Goal: Information Seeking & Learning: Compare options

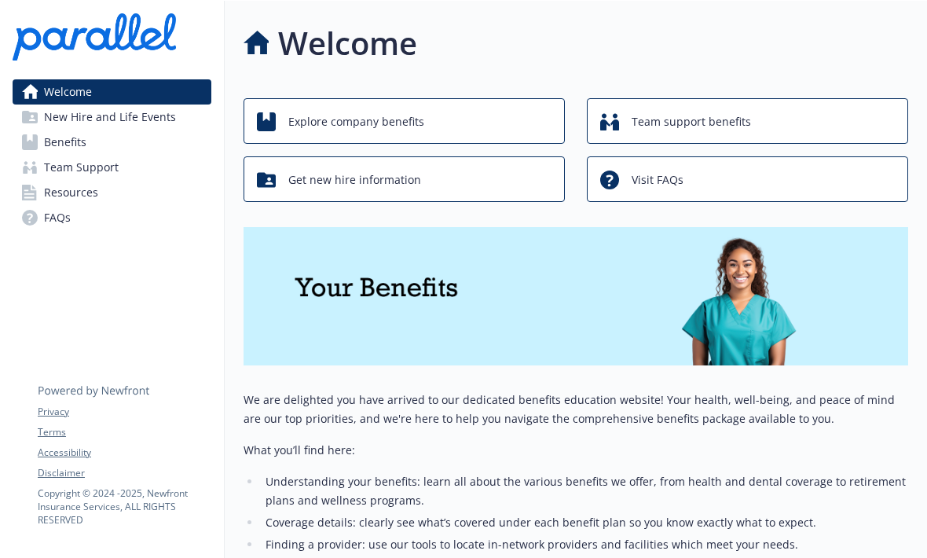
click at [526, 116] on div "Explore company benefits" at bounding box center [406, 122] width 299 height 30
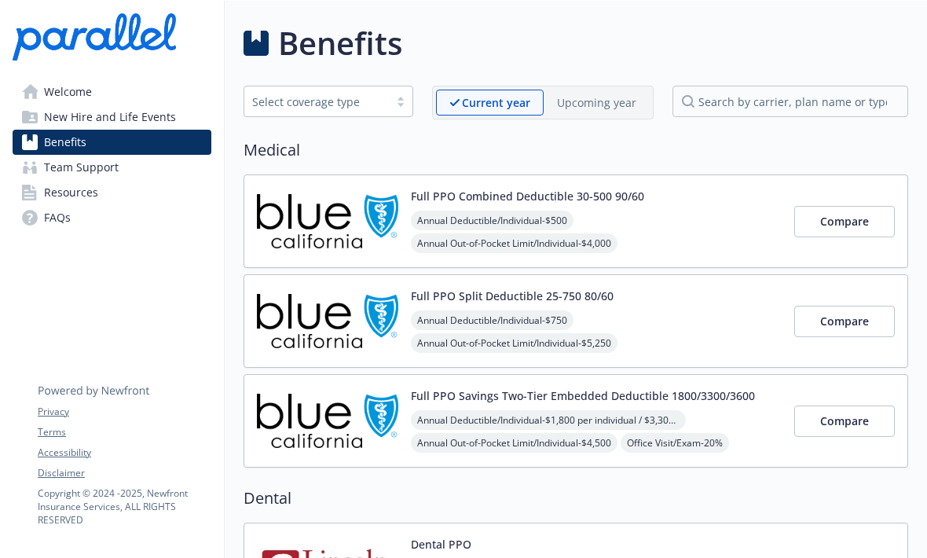
click at [725, 366] on div "Full PPO Split Deductible 25-750 80/60 Annual Deductible/Individual - $750 Annu…" at bounding box center [575, 320] width 664 height 93
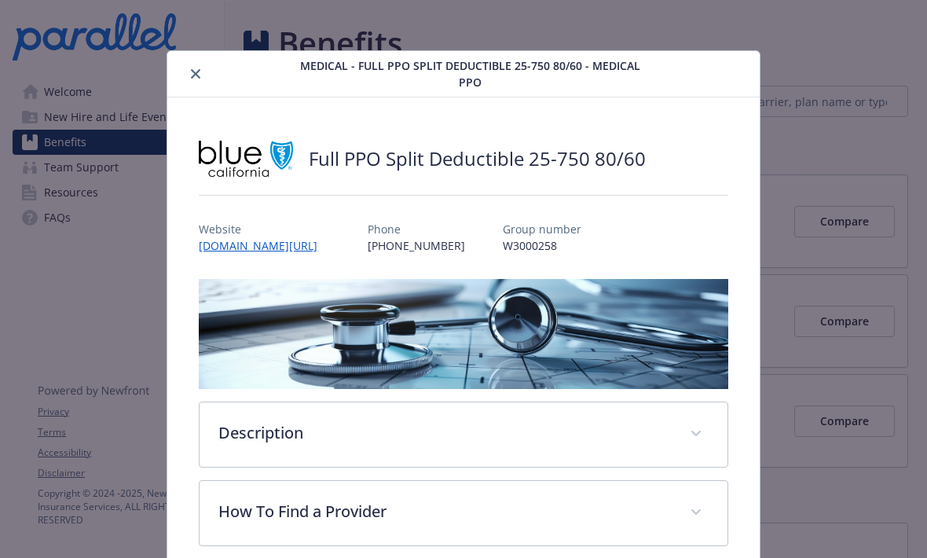
scroll to position [47, 0]
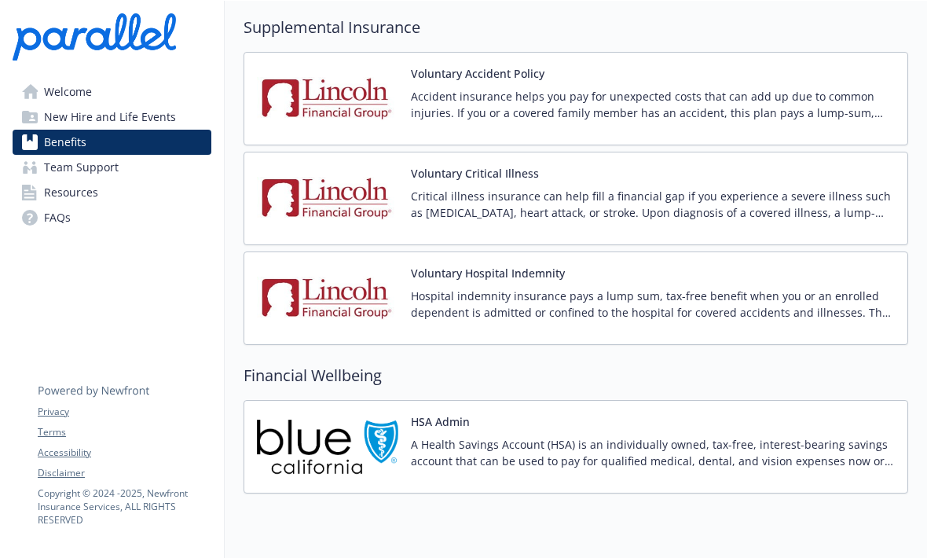
scroll to position [1657, 0]
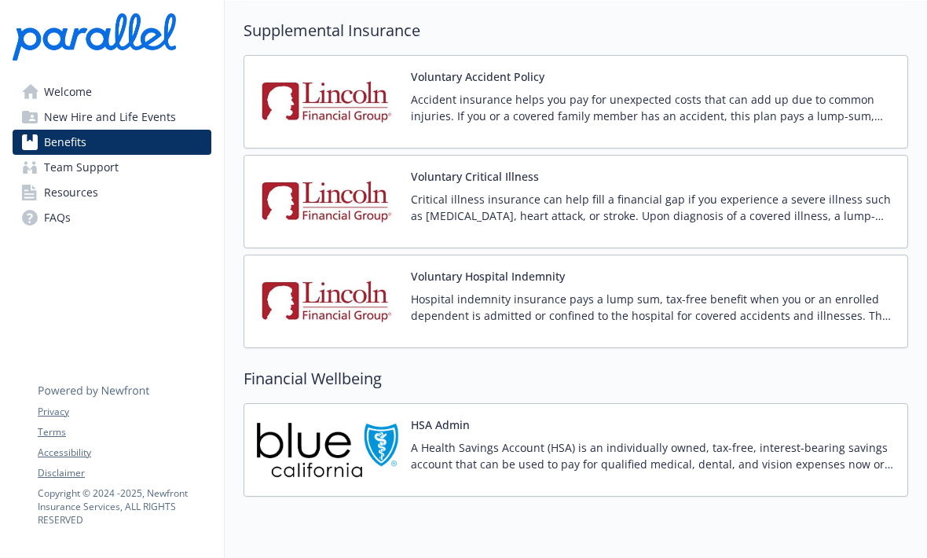
click at [696, 461] on p "A Health Savings Account (HSA) is an individually owned, tax-free, interest-bea…" at bounding box center [653, 455] width 484 height 33
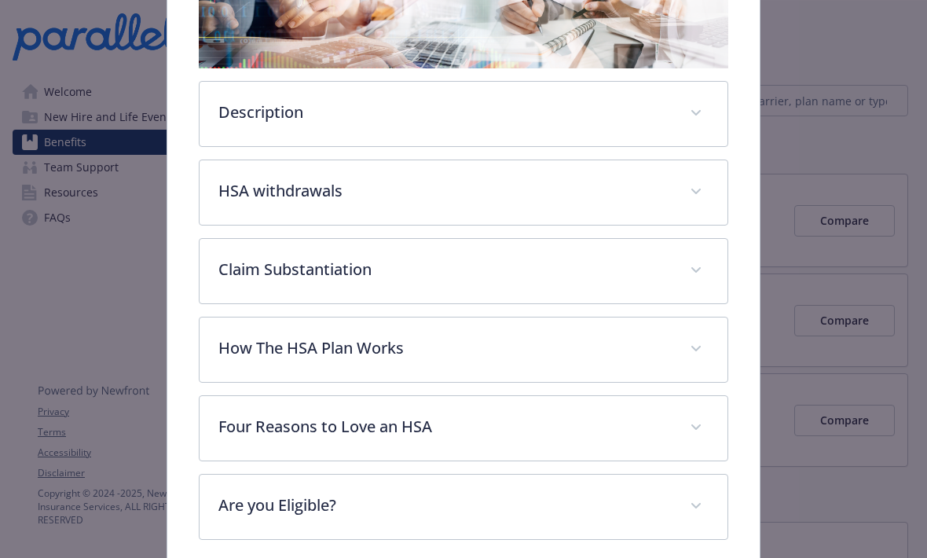
scroll to position [322, 0]
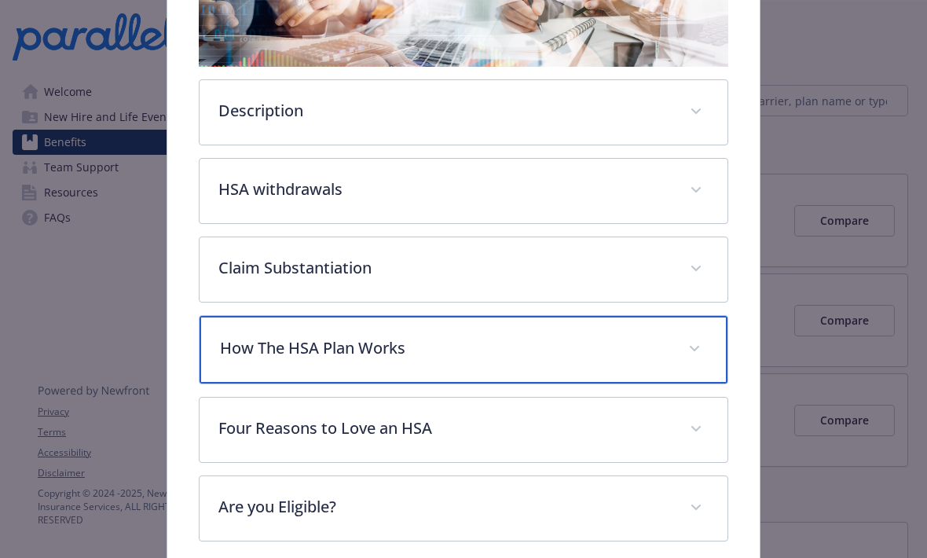
click at [690, 351] on span "details for plan Financial Wellbeing - HSA Admin - Health Savings Account" at bounding box center [694, 348] width 25 height 25
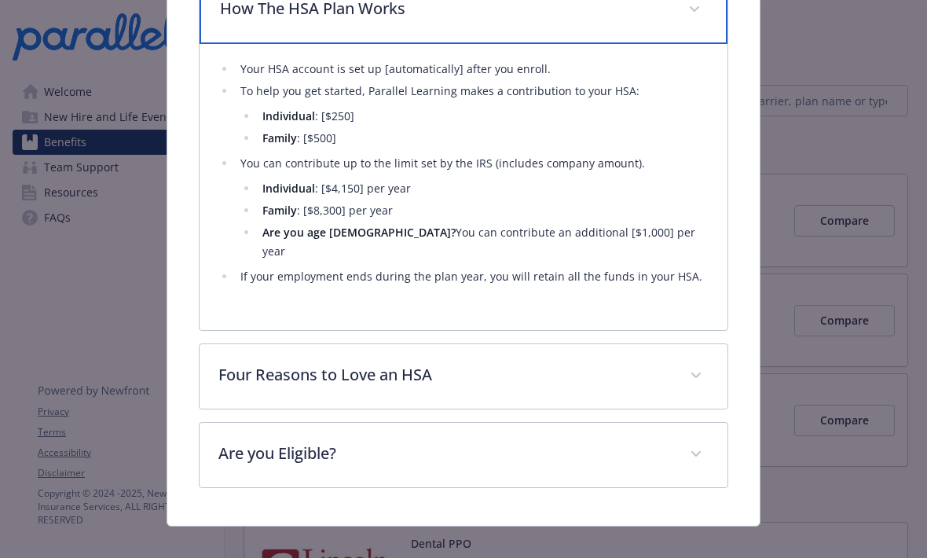
scroll to position [661, 0]
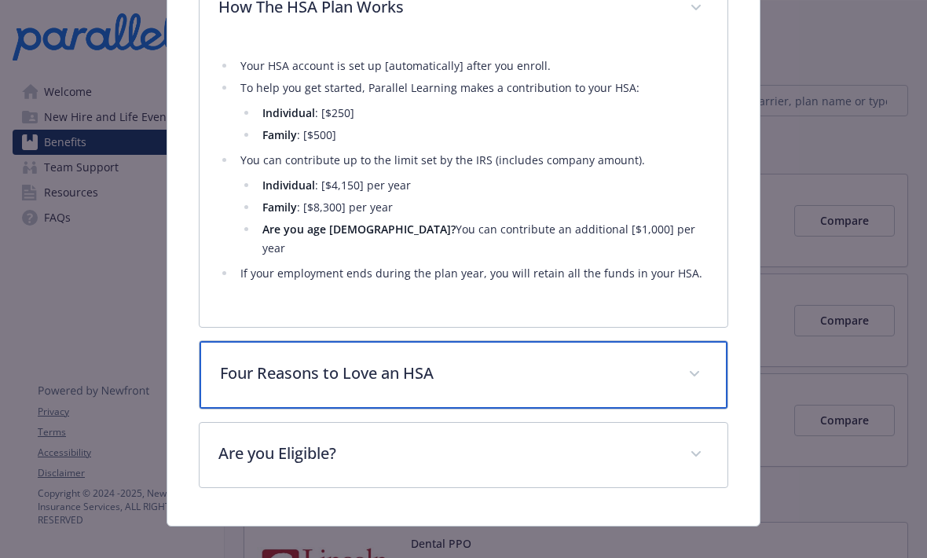
click at [668, 361] on p "Four Reasons to Love an HSA" at bounding box center [444, 373] width 448 height 24
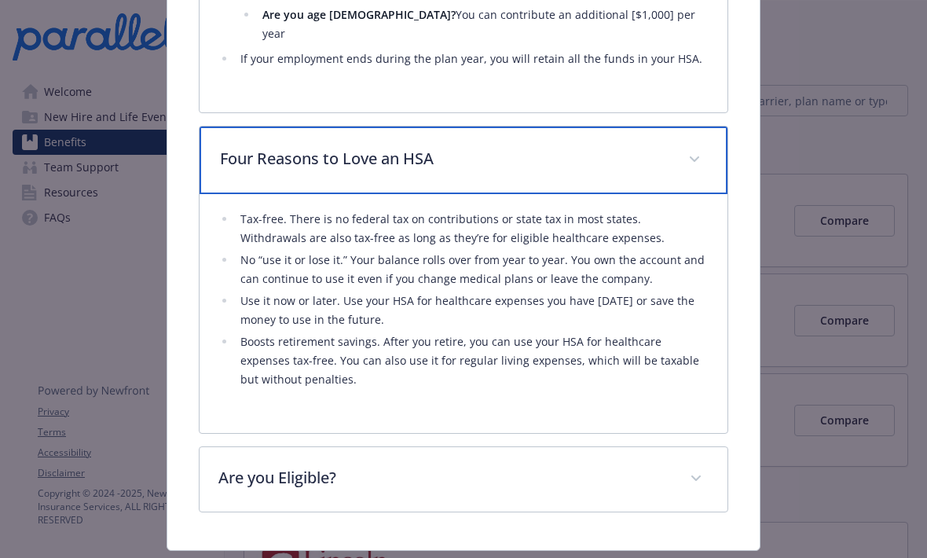
scroll to position [885, 0]
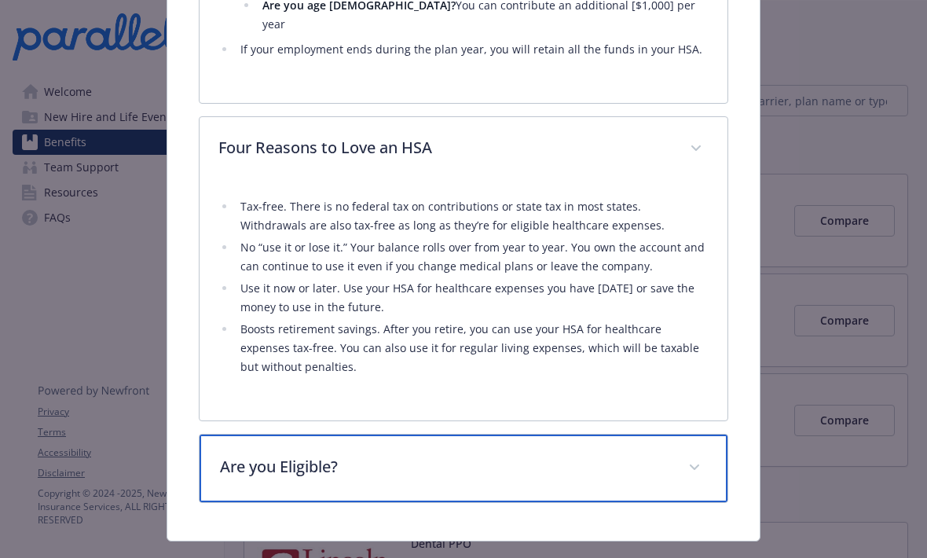
click at [658, 455] on p "Are you Eligible?" at bounding box center [444, 467] width 448 height 24
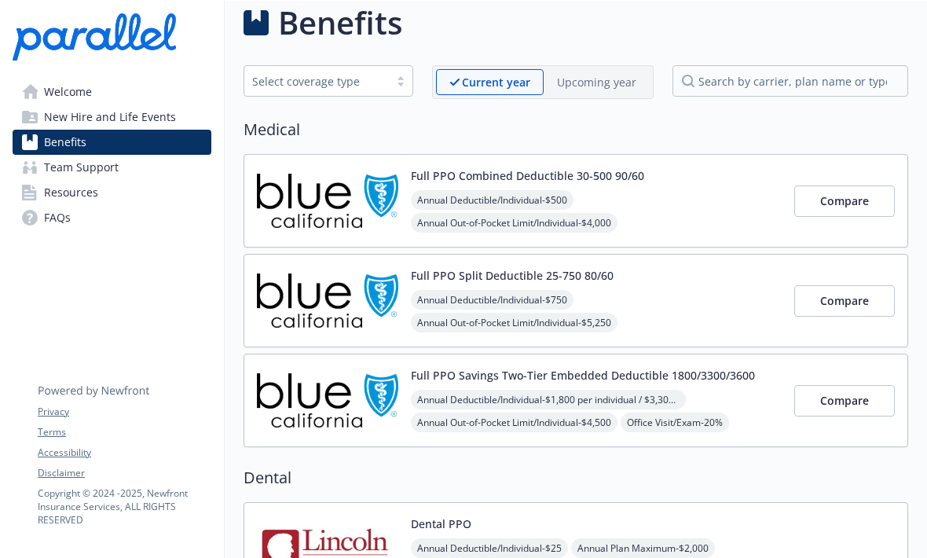
scroll to position [20, 0]
click at [566, 206] on span "Annual Deductible/Individual - $500" at bounding box center [492, 201] width 163 height 20
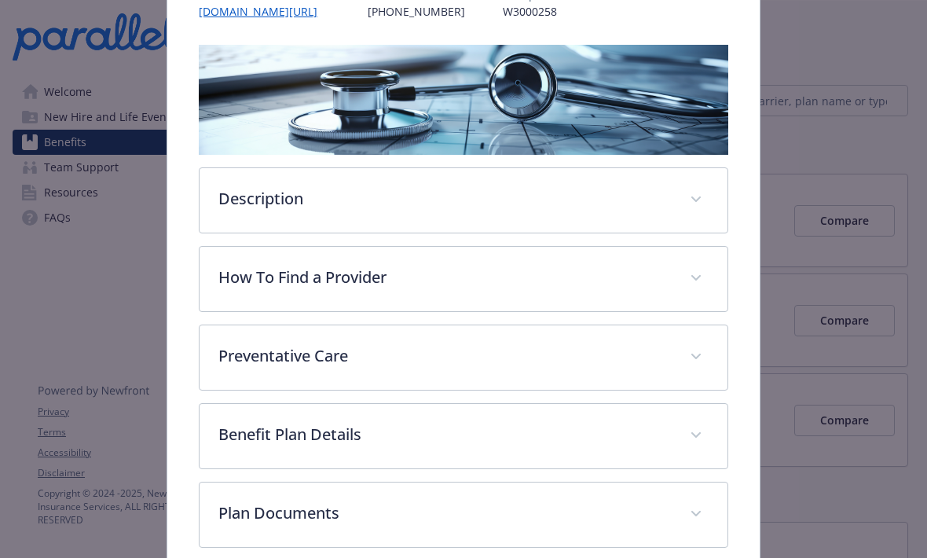
scroll to position [236, 0]
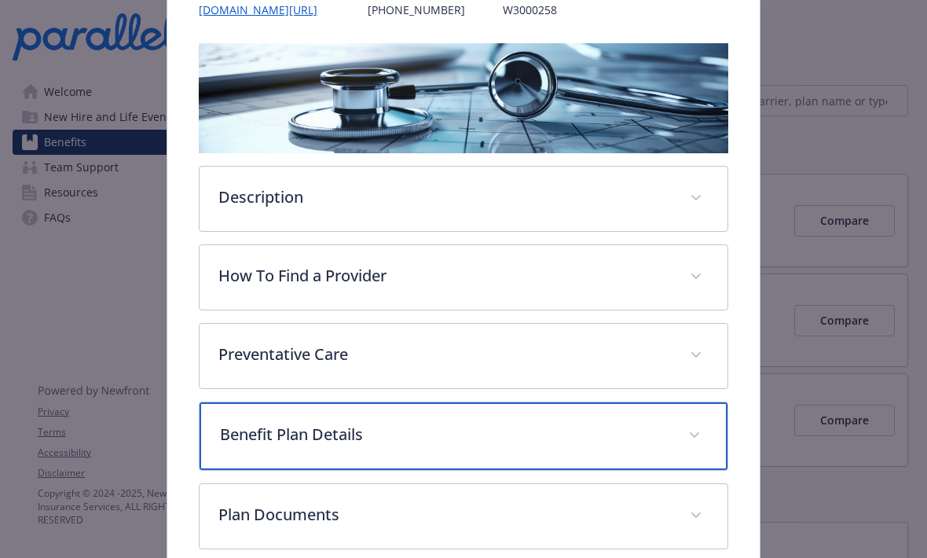
click at [576, 434] on p "Benefit Plan Details" at bounding box center [444, 435] width 448 height 24
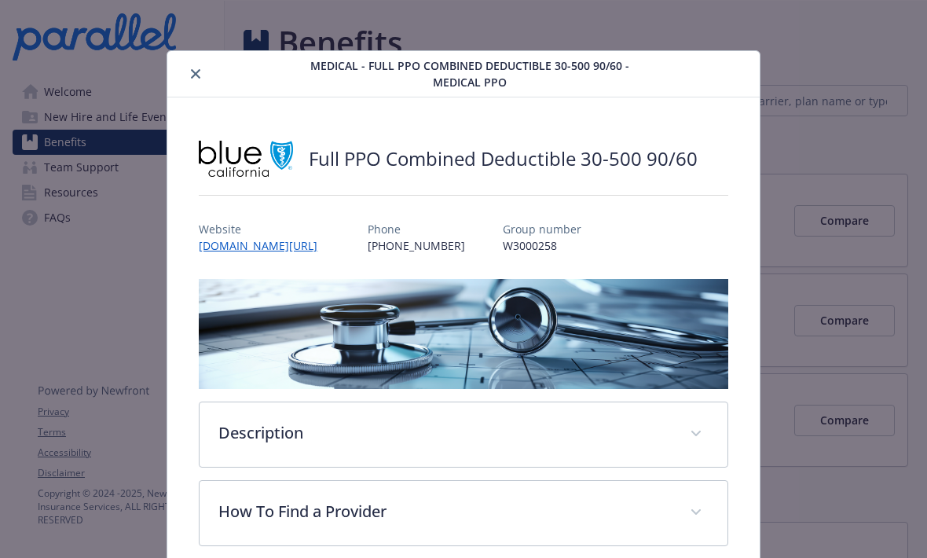
scroll to position [0, 0]
click at [192, 77] on icon "close" at bounding box center [195, 73] width 9 height 9
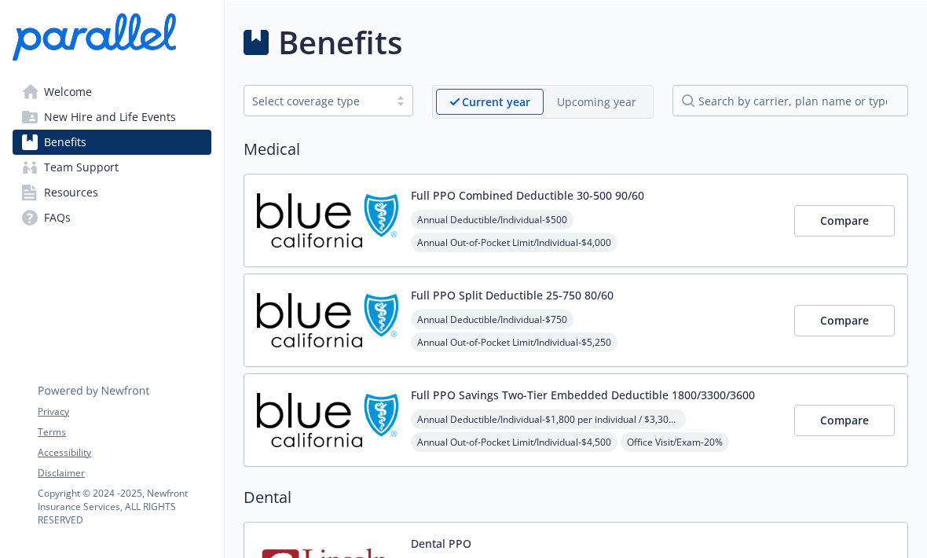
click at [620, 298] on div "Full PPO Split Deductible 25-750 80/60 Annual Deductible/Individual - $750 Annu…" at bounding box center [596, 320] width 371 height 67
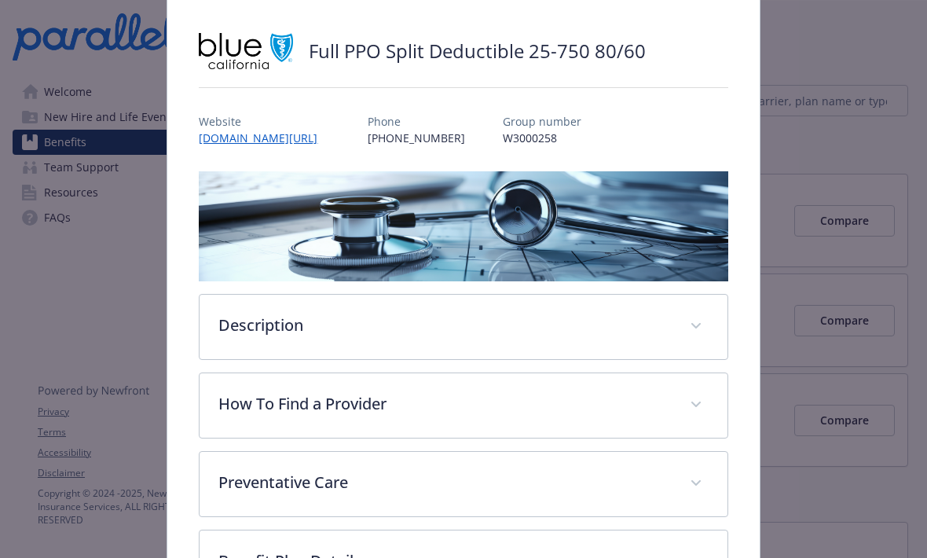
scroll to position [112, 0]
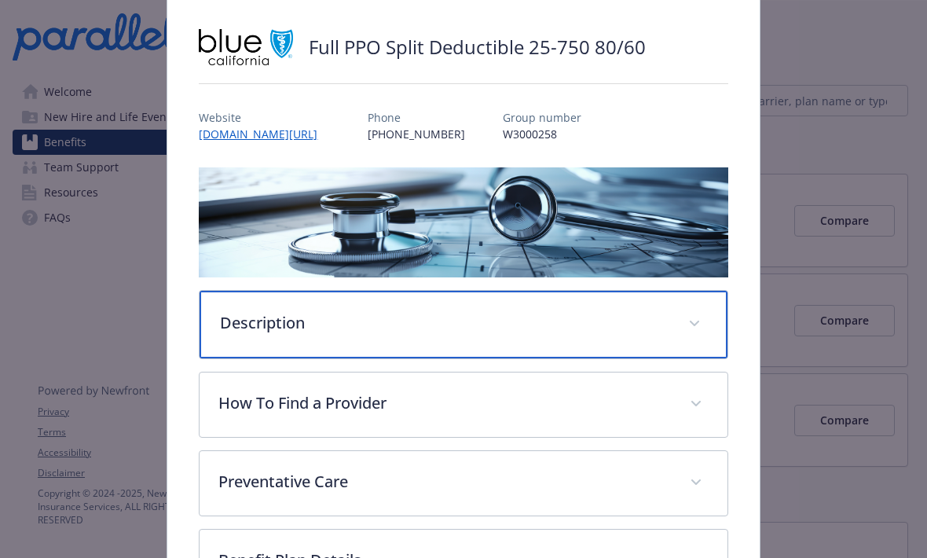
click at [638, 325] on p "Description" at bounding box center [444, 323] width 448 height 24
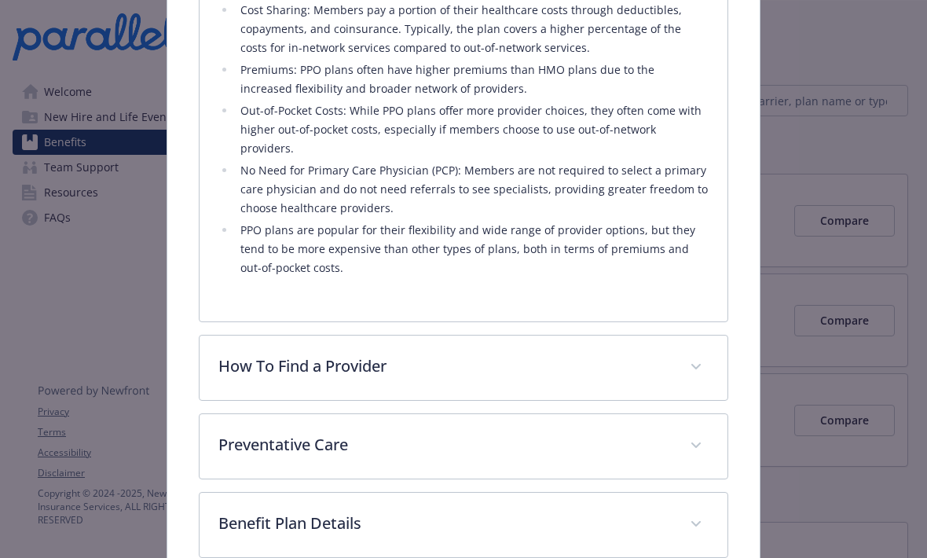
scroll to position [867, 0]
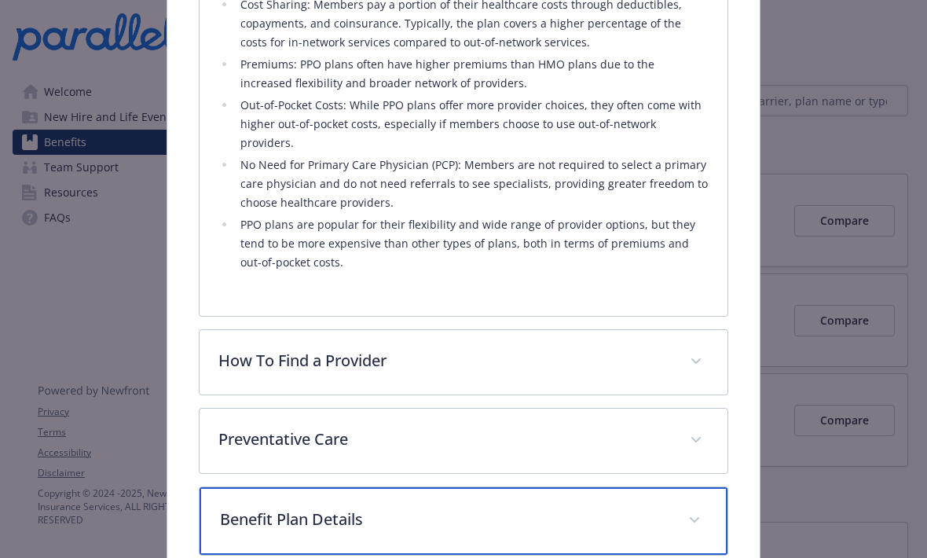
click at [547, 507] on p "Benefit Plan Details" at bounding box center [444, 519] width 448 height 24
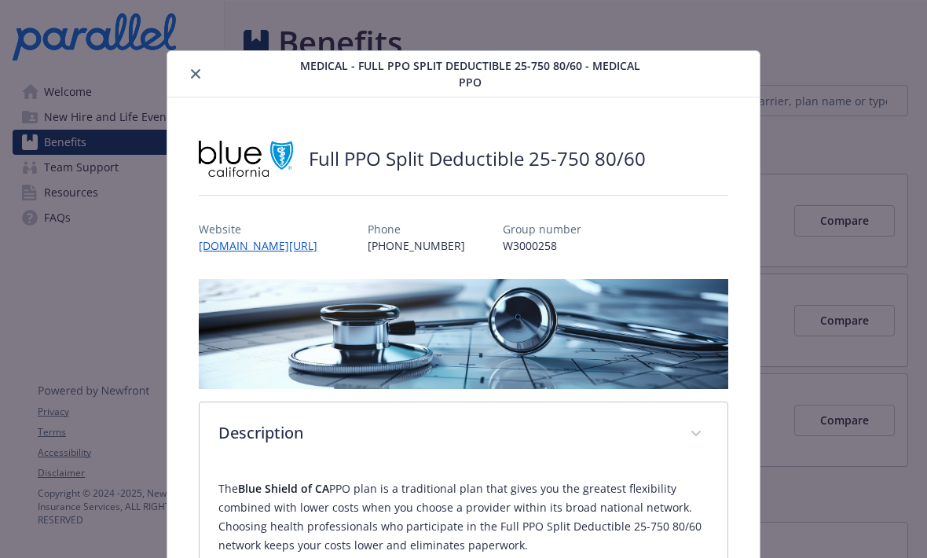
scroll to position [0, 0]
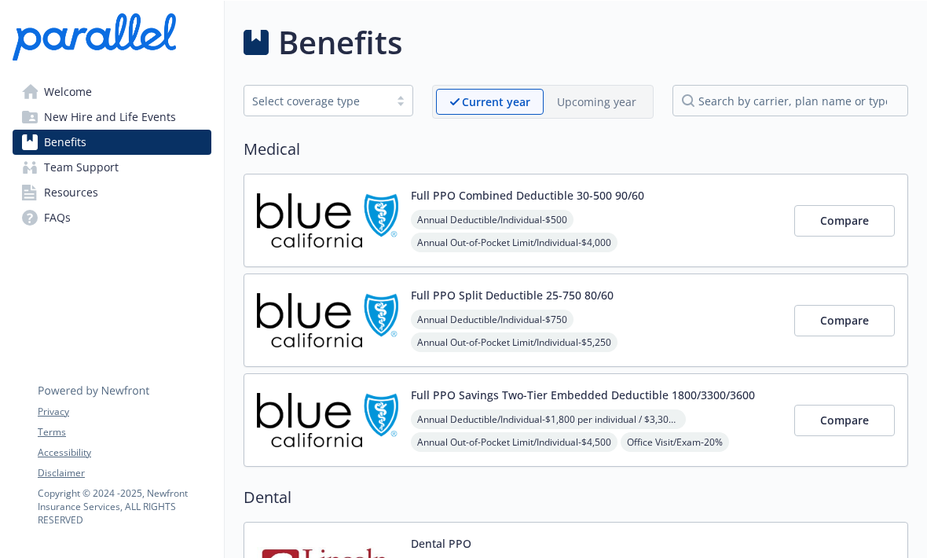
click at [537, 200] on button "Full PPO Combined Deductible 30-500 90/60" at bounding box center [527, 195] width 233 height 16
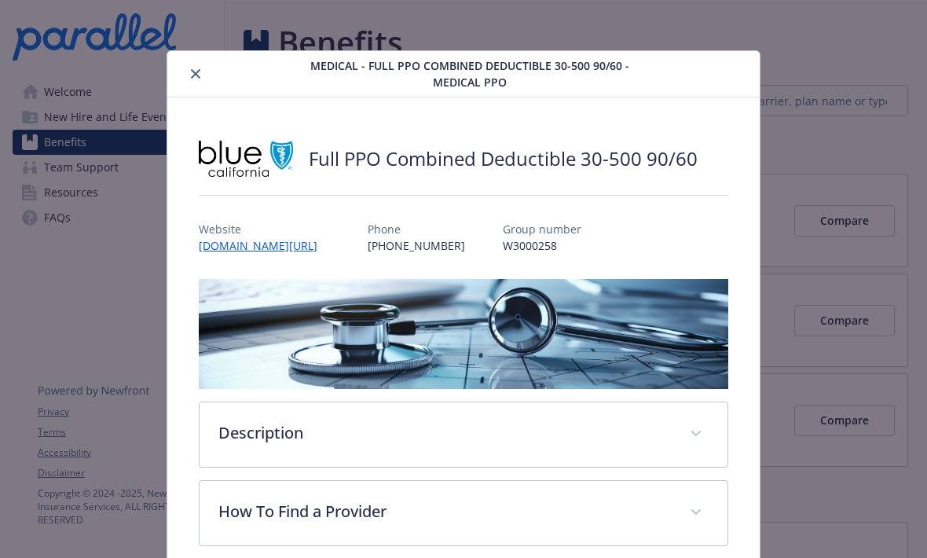
scroll to position [47, 0]
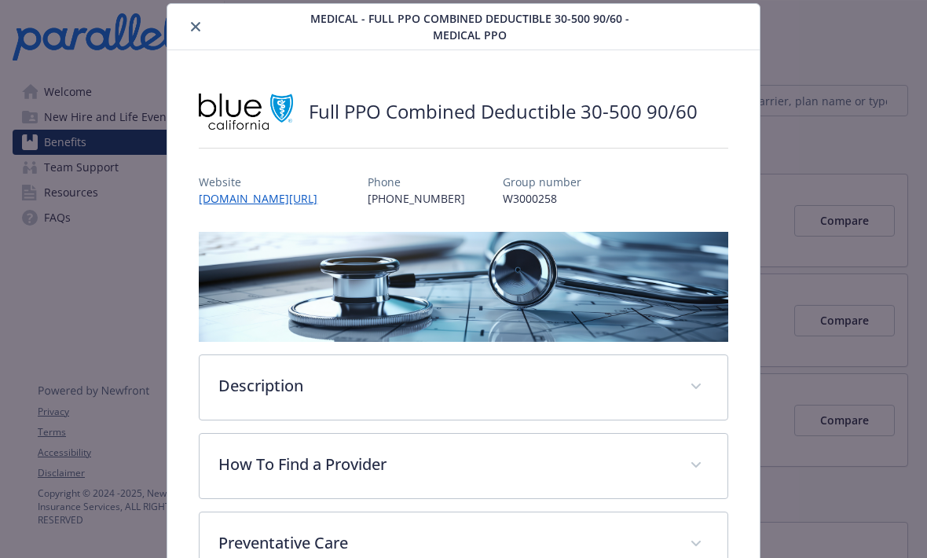
click at [203, 20] on button "close" at bounding box center [195, 26] width 19 height 19
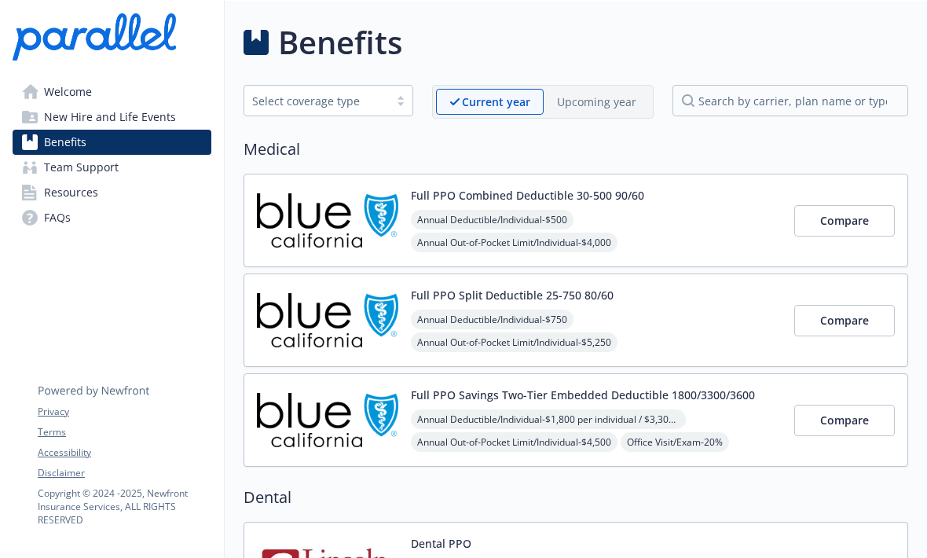
click at [568, 189] on button "Full PPO Combined Deductible 30-500 90/60" at bounding box center [527, 195] width 233 height 16
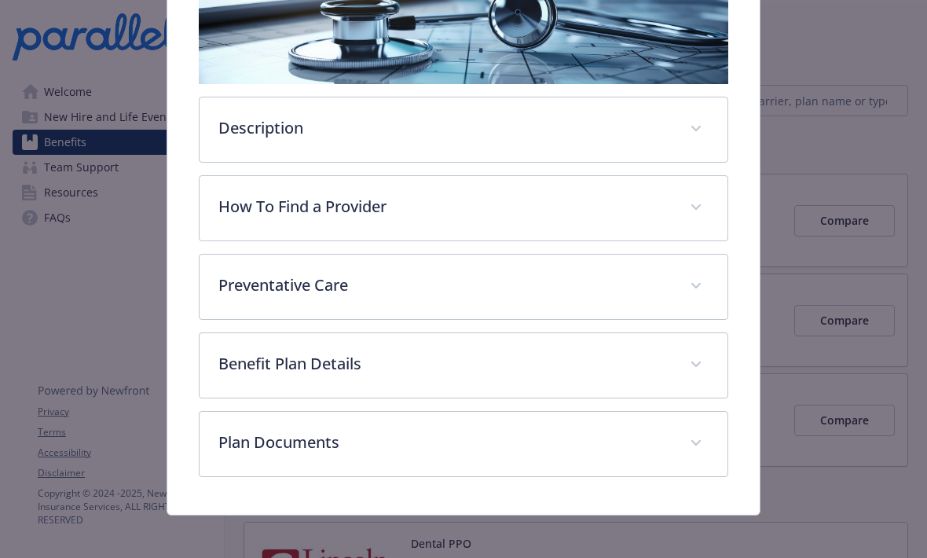
scroll to position [304, 0]
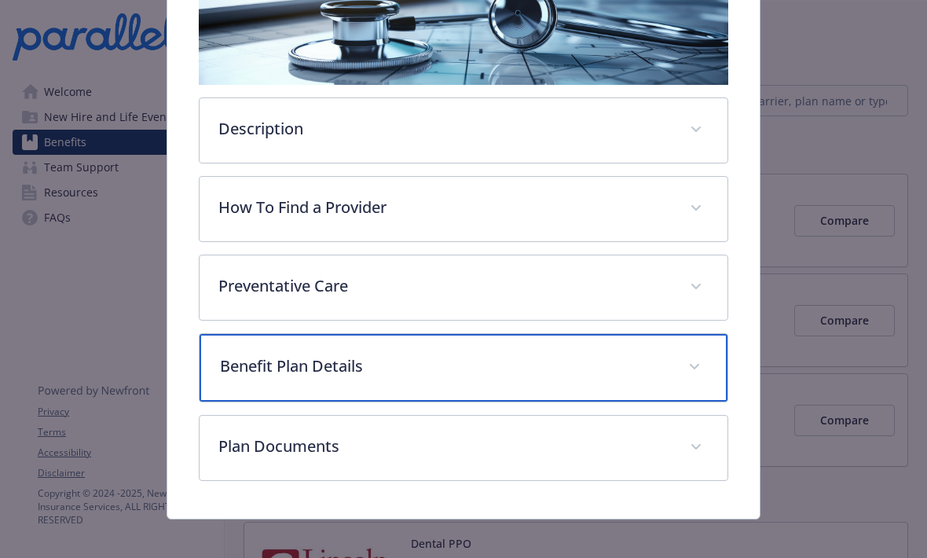
click at [648, 365] on p "Benefit Plan Details" at bounding box center [444, 366] width 448 height 24
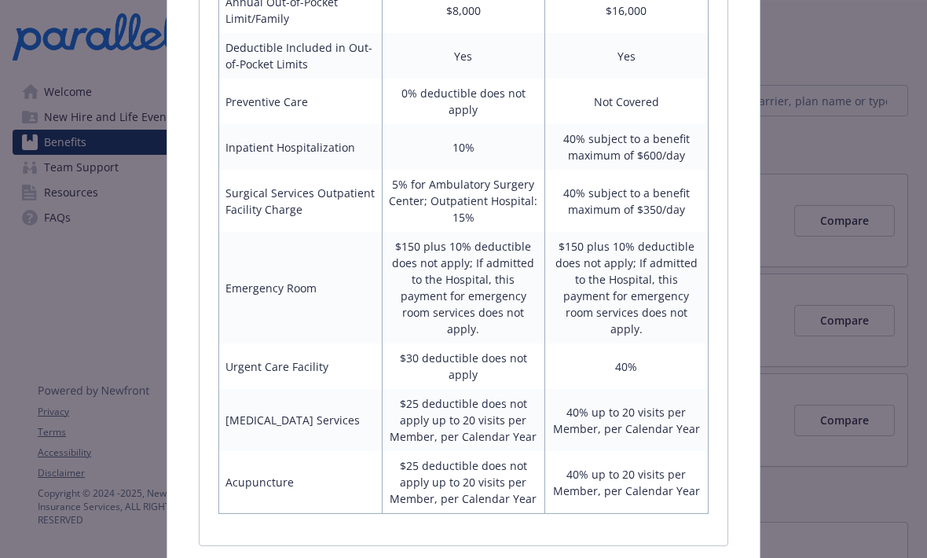
scroll to position [1002, 0]
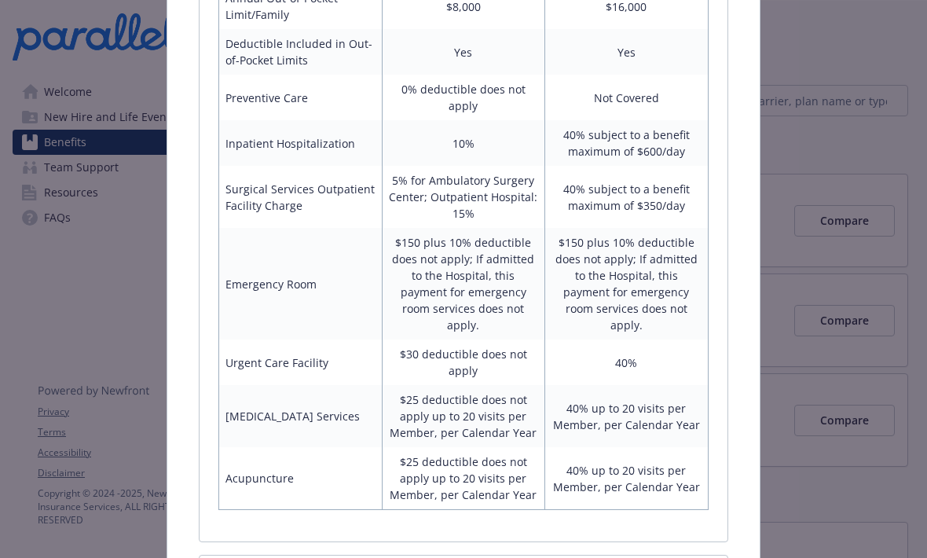
click at [679, 281] on td "$150 plus 10% deductible does not apply; If admitted to the Hospital, this paym…" at bounding box center [626, 284] width 163 height 112
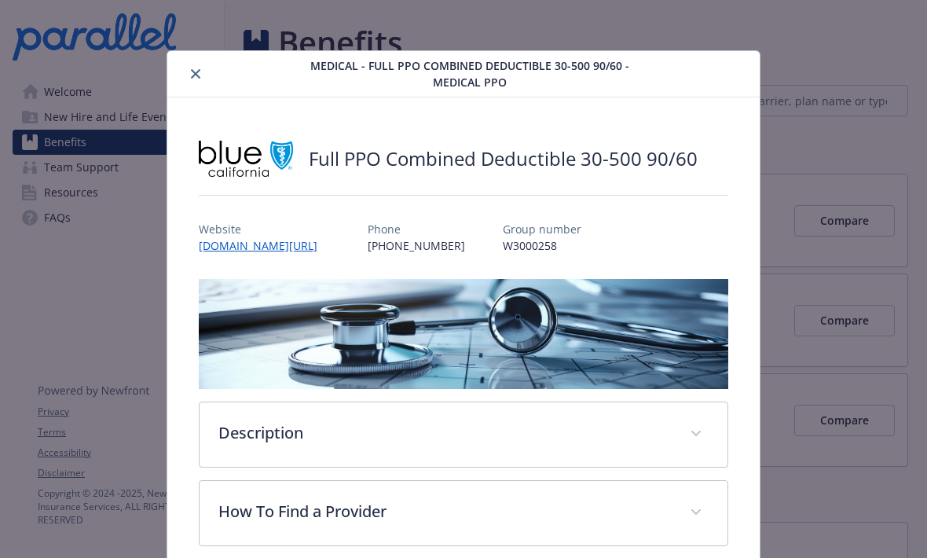
scroll to position [0, 0]
click at [198, 73] on icon "close" at bounding box center [195, 73] width 9 height 9
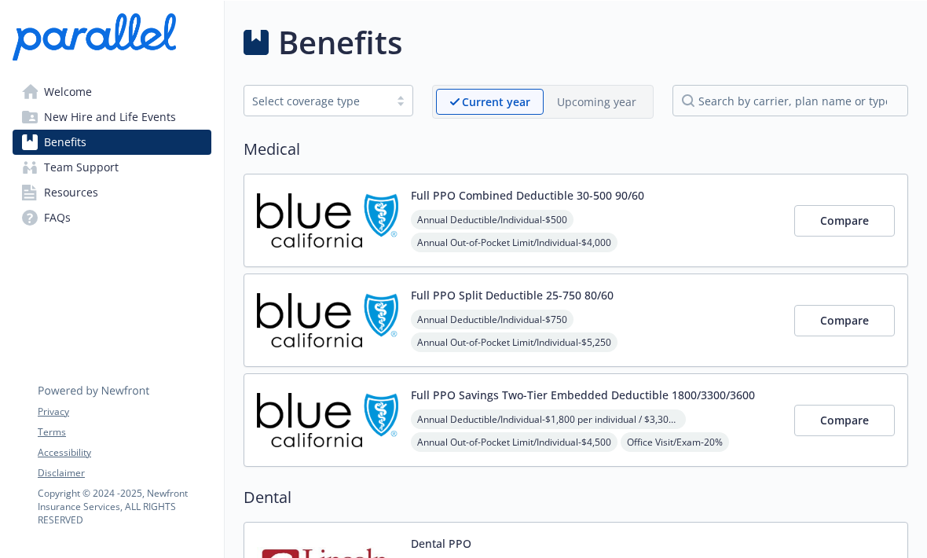
click at [620, 196] on button "Full PPO Combined Deductible 30-500 90/60" at bounding box center [527, 195] width 233 height 16
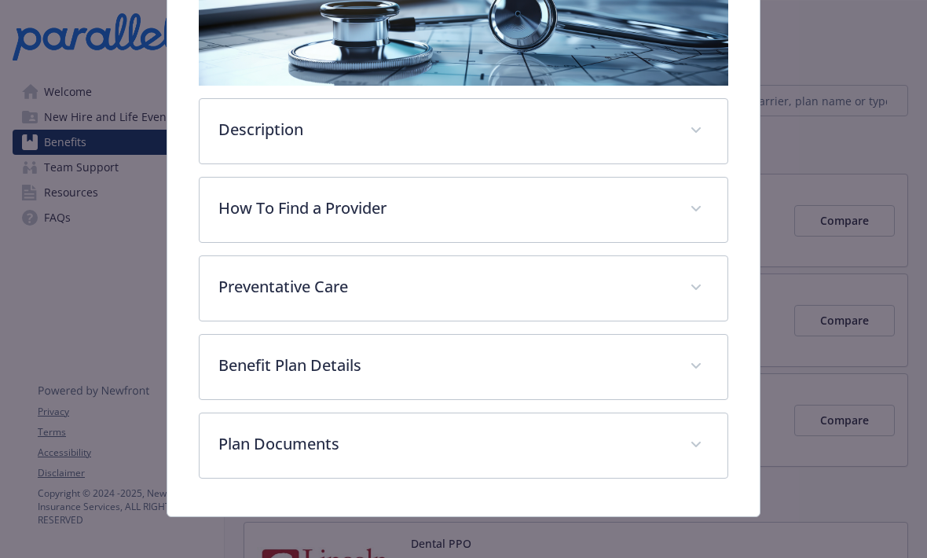
scroll to position [304, 0]
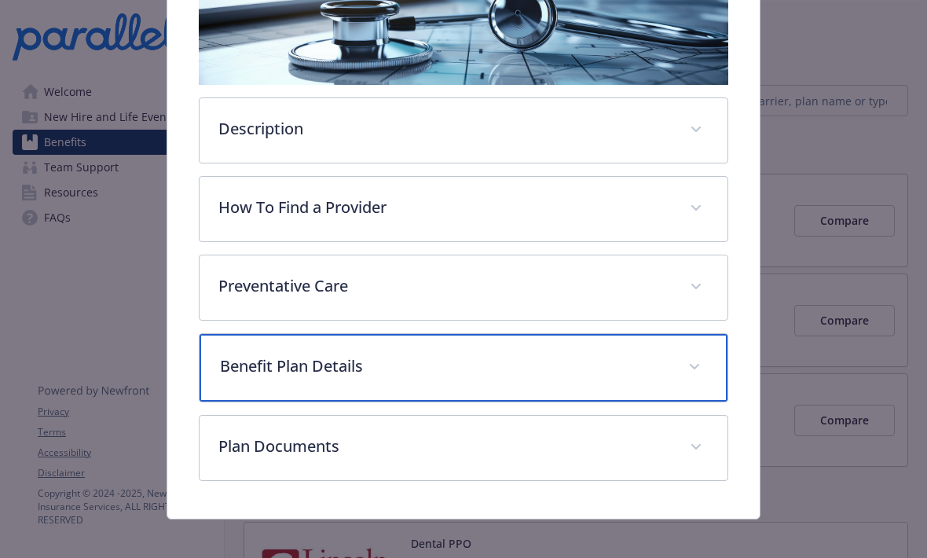
click at [642, 374] on p "Benefit Plan Details" at bounding box center [444, 366] width 448 height 24
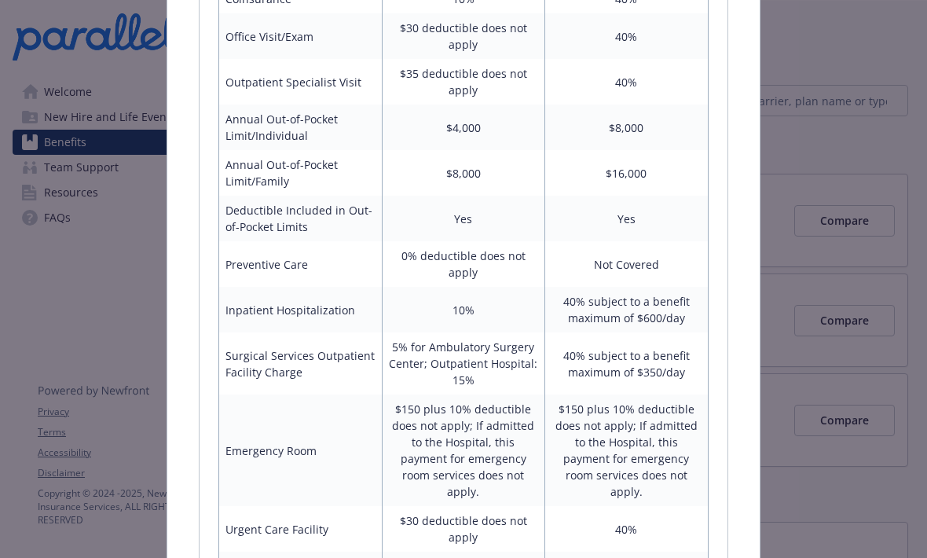
scroll to position [841, 0]
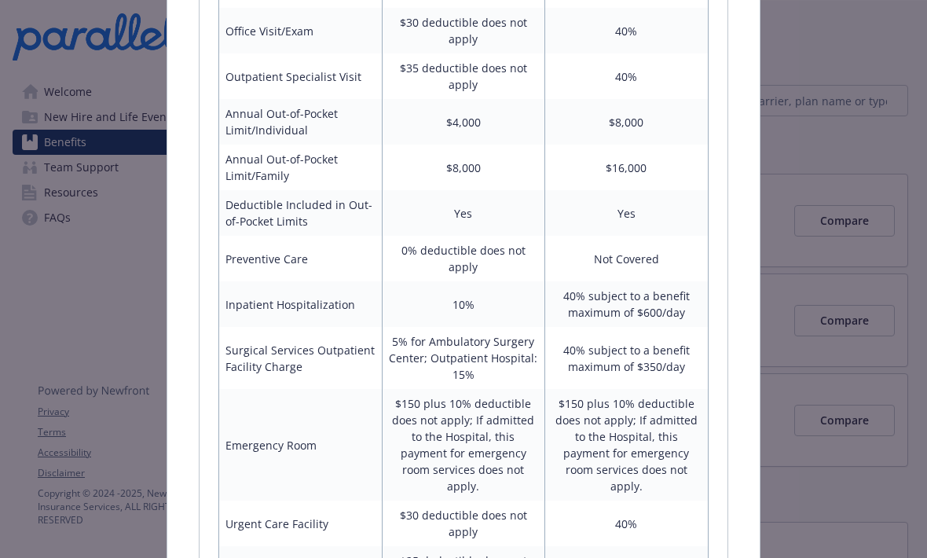
click at [652, 331] on td "40% subject to a benefit maximum of $350/day" at bounding box center [626, 358] width 163 height 62
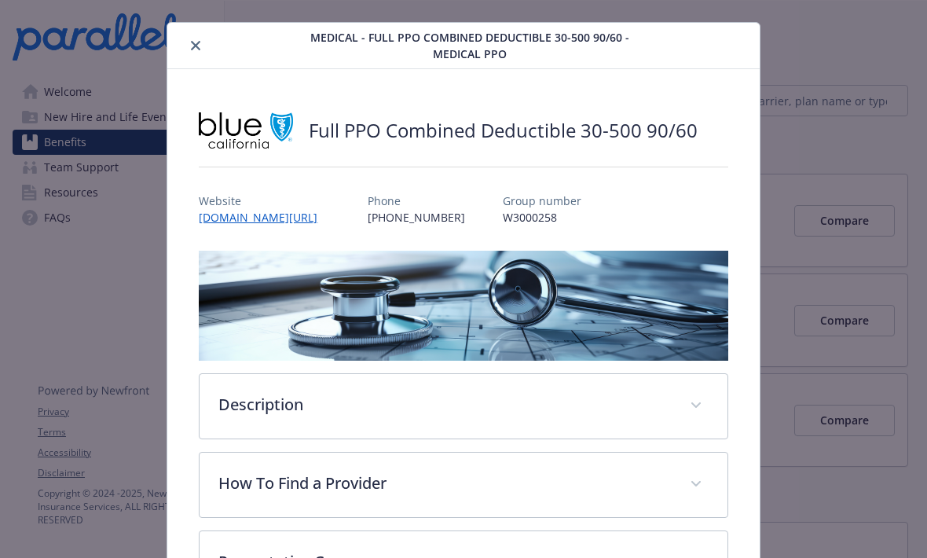
scroll to position [29, 0]
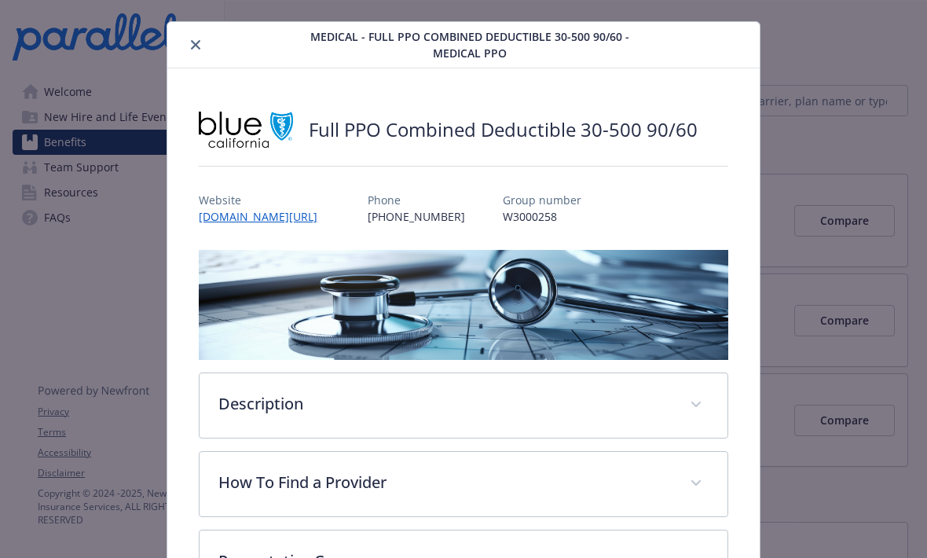
click at [199, 41] on icon "close" at bounding box center [195, 44] width 9 height 9
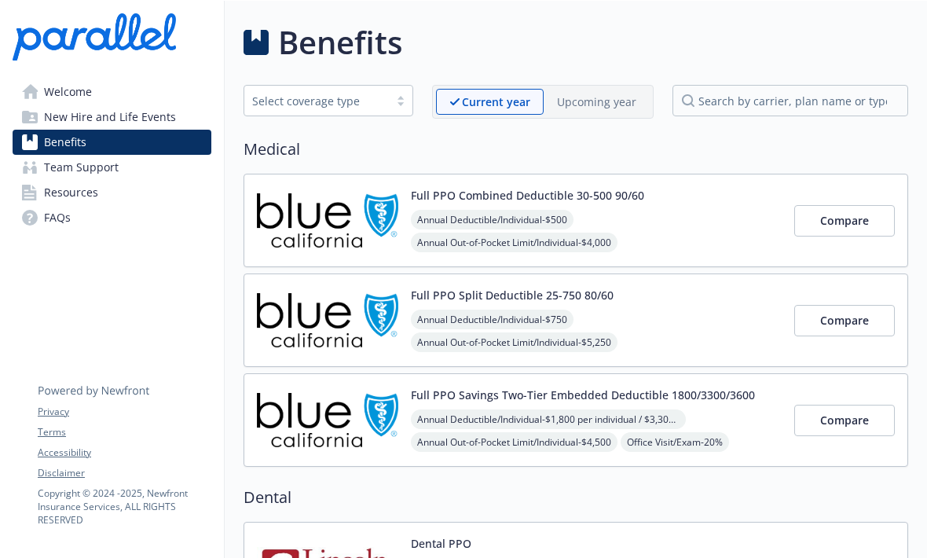
click at [605, 193] on button "Full PPO Combined Deductible 30-500 90/60" at bounding box center [527, 195] width 233 height 16
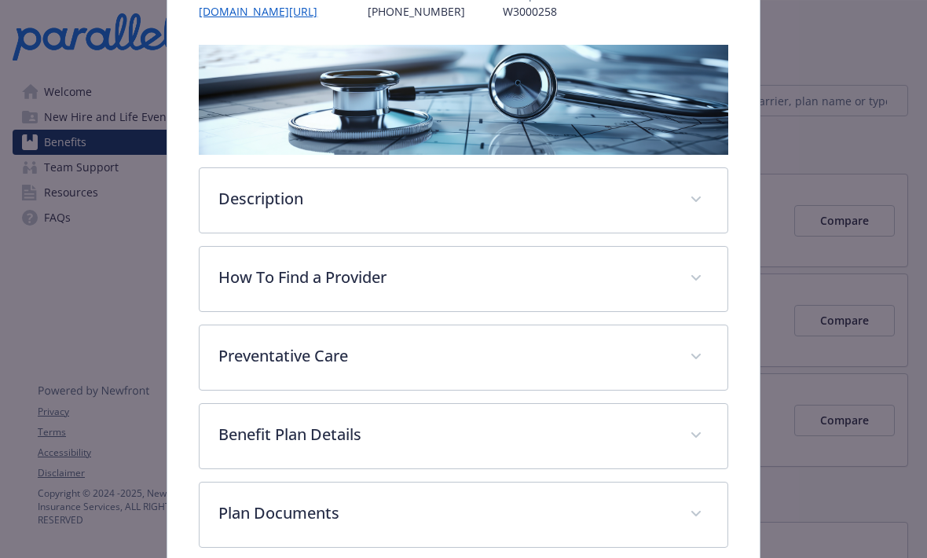
scroll to position [242, 0]
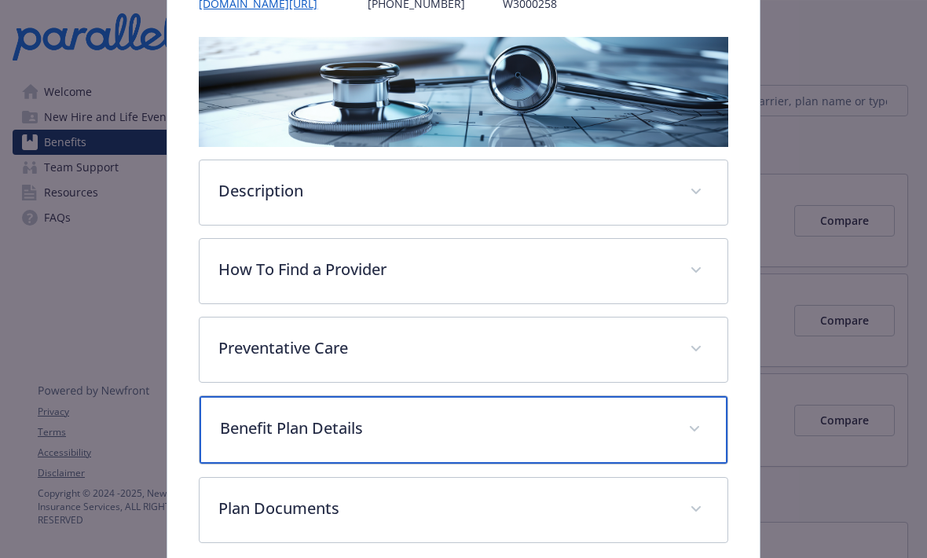
click at [587, 413] on div "Benefit Plan Details" at bounding box center [462, 430] width 527 height 68
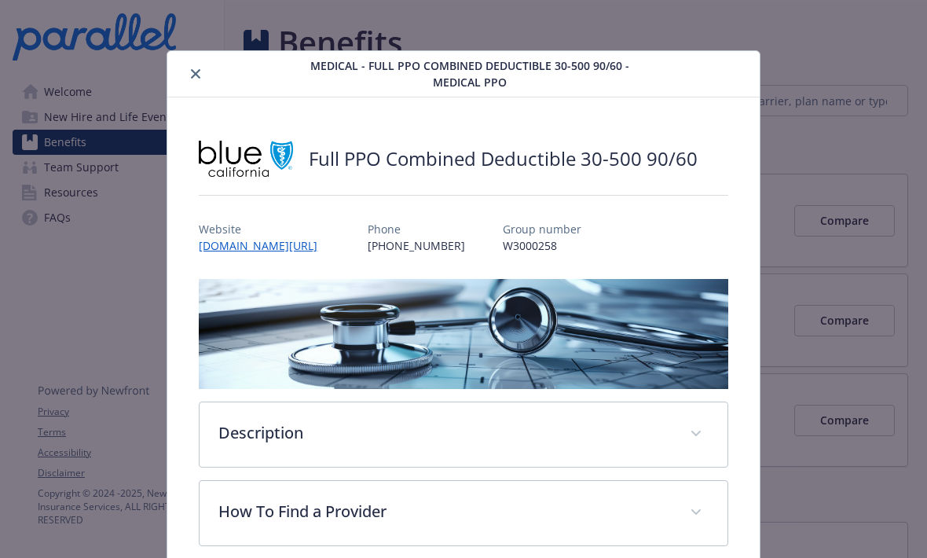
scroll to position [0, 0]
click at [199, 64] on button "close" at bounding box center [195, 73] width 19 height 19
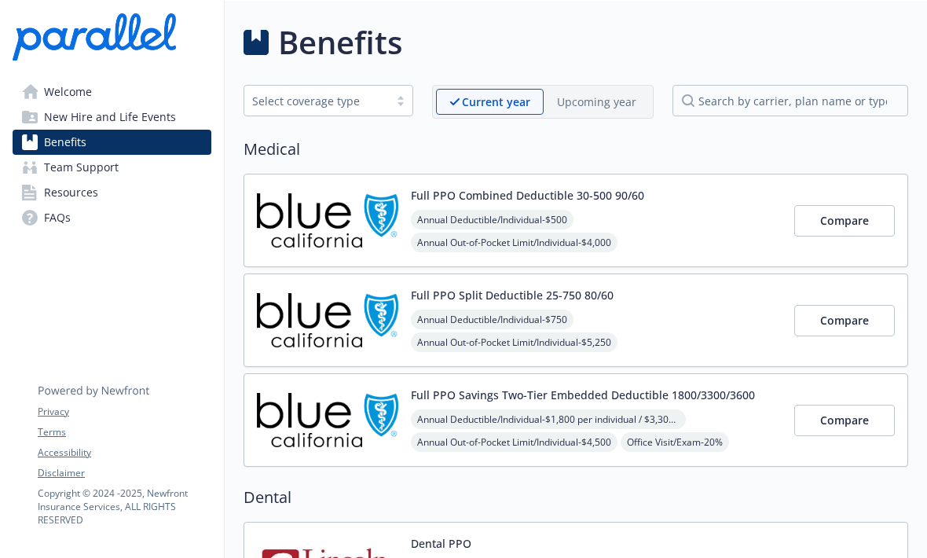
click at [607, 292] on button "Full PPO Split Deductible 25-750 80/60" at bounding box center [512, 295] width 203 height 16
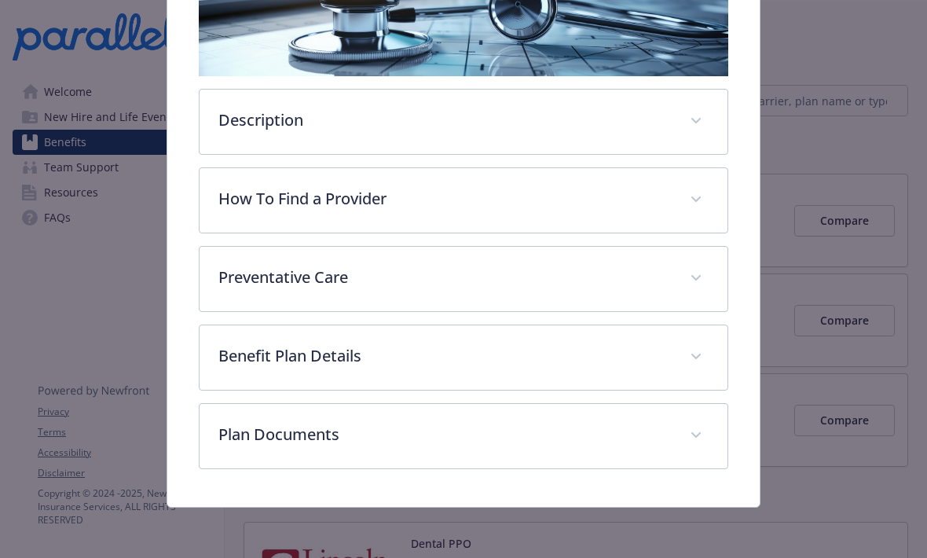
scroll to position [313, 0]
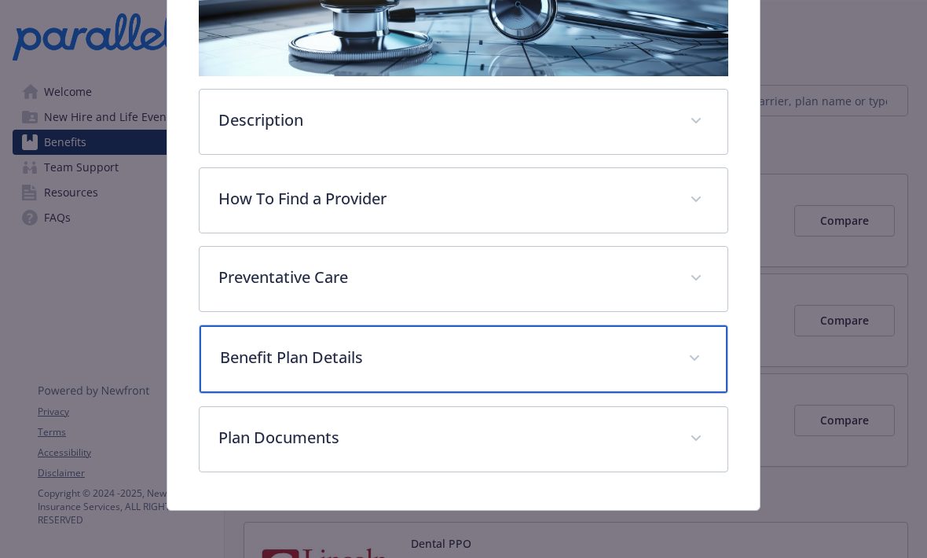
click at [625, 360] on p "Benefit Plan Details" at bounding box center [444, 358] width 448 height 24
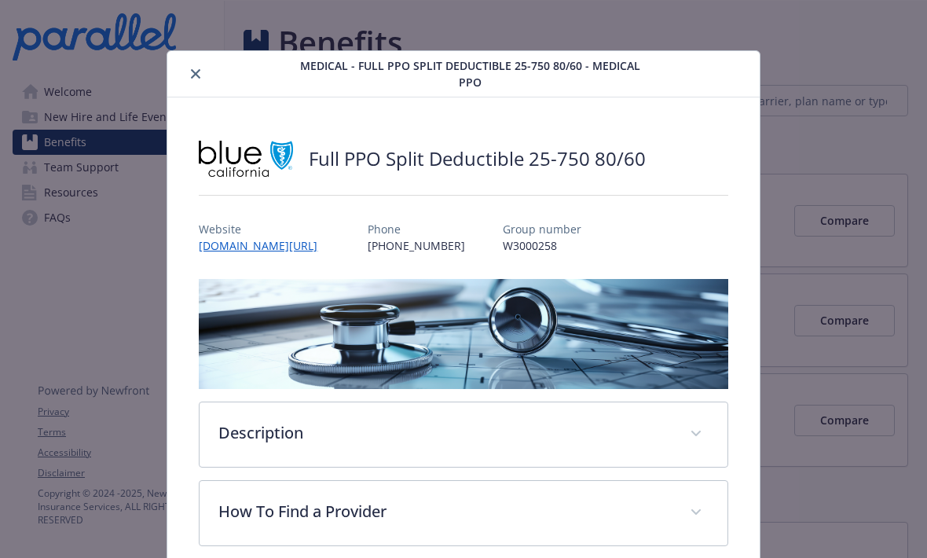
scroll to position [0, 0]
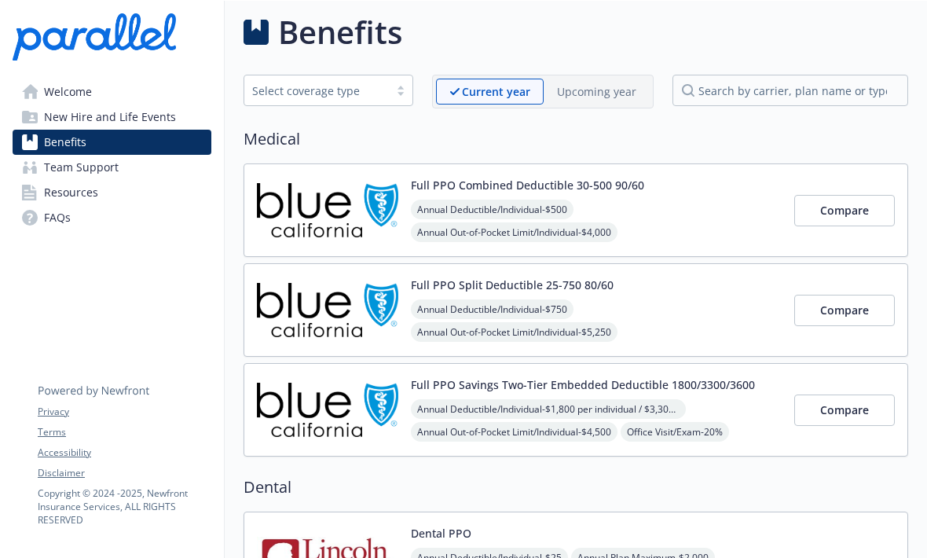
scroll to position [13, 0]
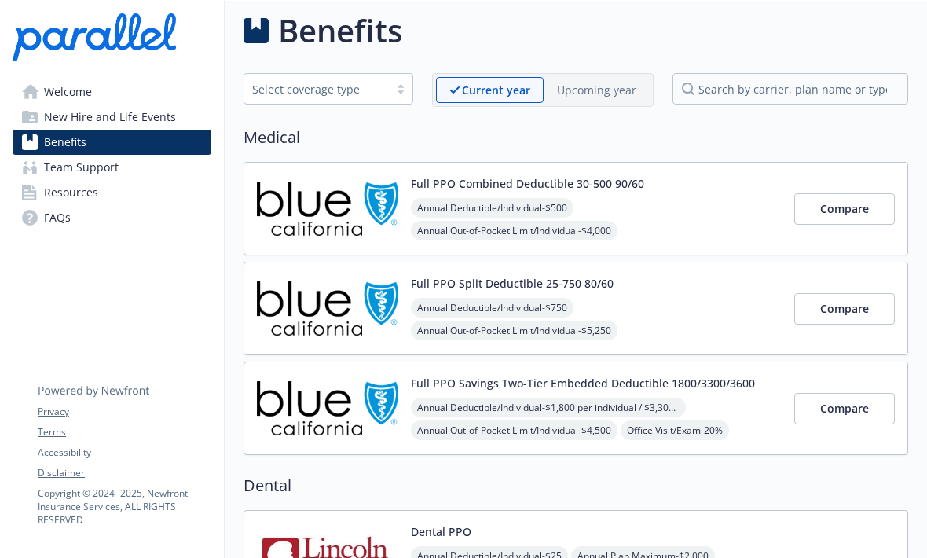
click at [137, 525] on p "Copyright © [DATE] - [DATE] , Newfront Insurance Services, ALL RIGHTS RESERVED" at bounding box center [124, 506] width 173 height 40
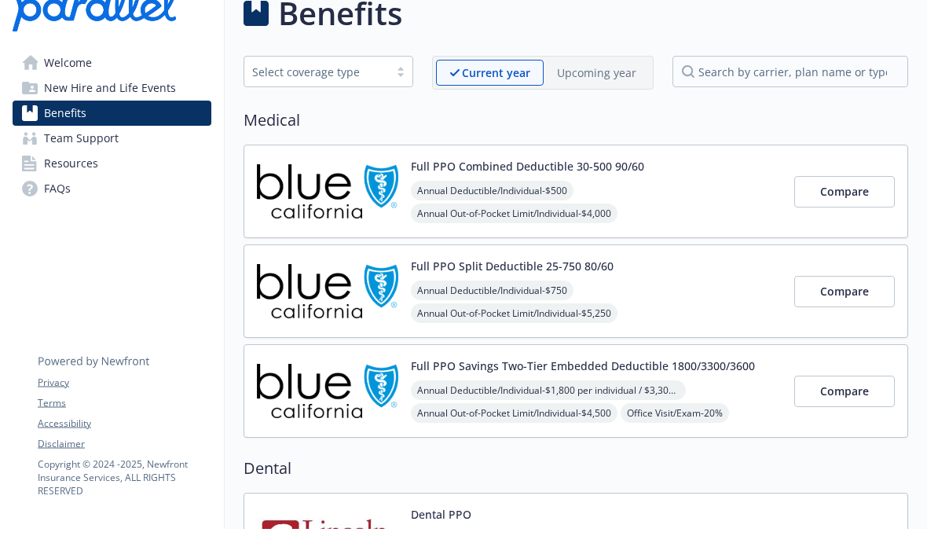
scroll to position [0, 0]
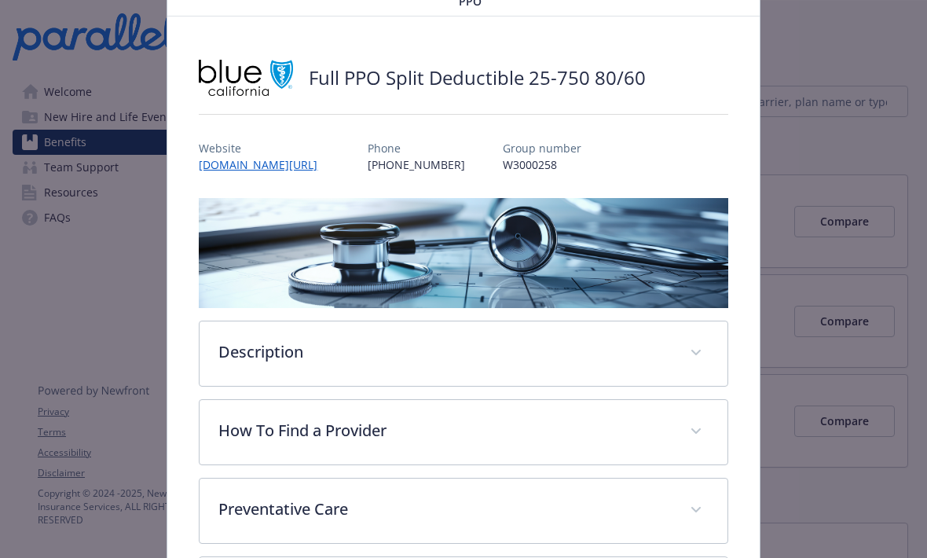
scroll to position [153, 0]
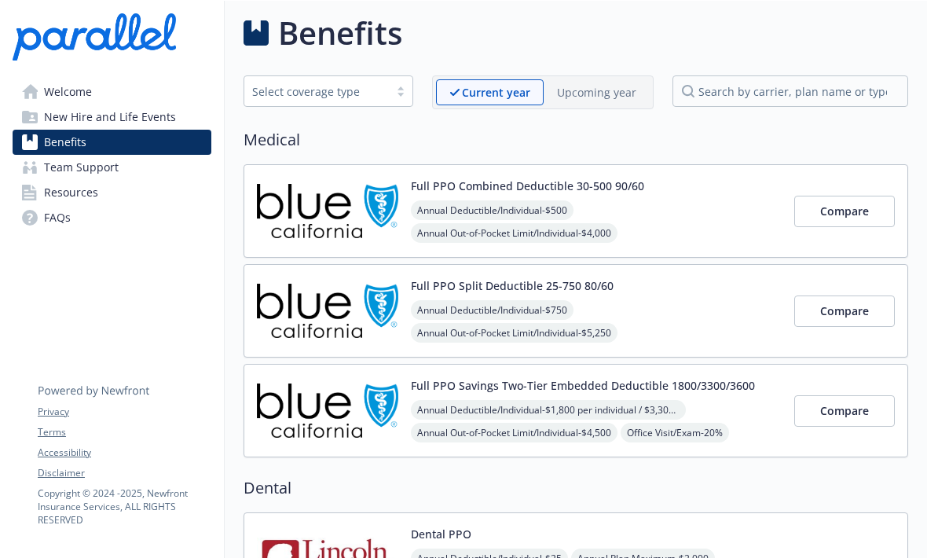
scroll to position [8, 0]
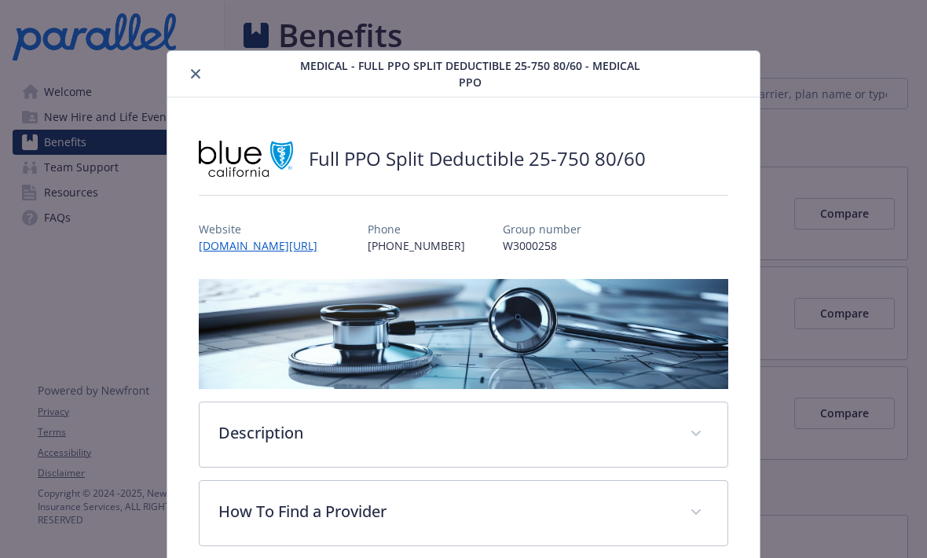
scroll to position [47, 0]
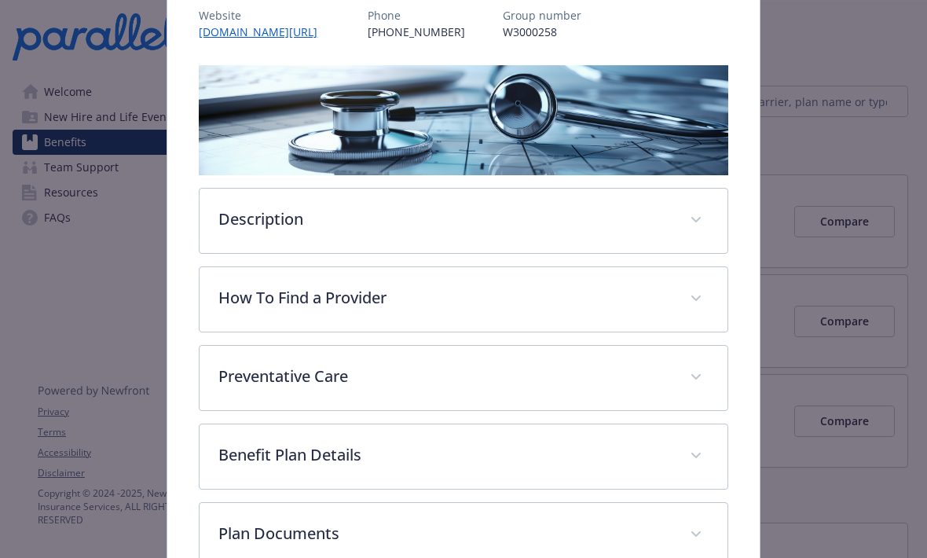
scroll to position [217, 0]
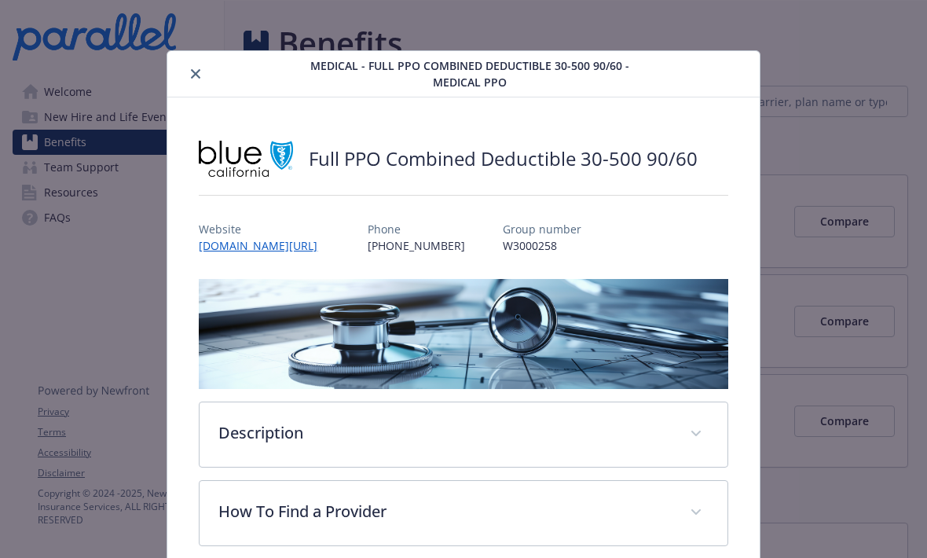
scroll to position [47, 0]
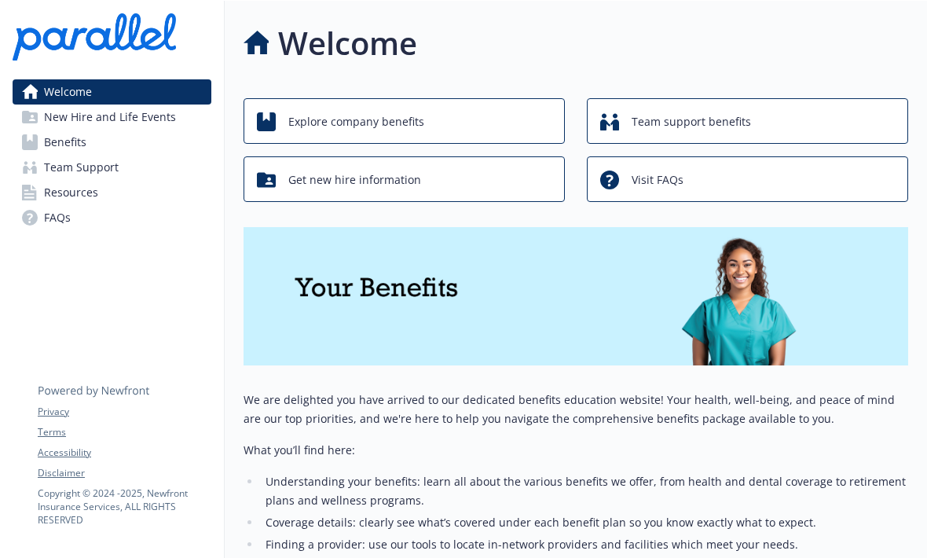
click at [448, 126] on div "Explore company benefits" at bounding box center [406, 122] width 299 height 30
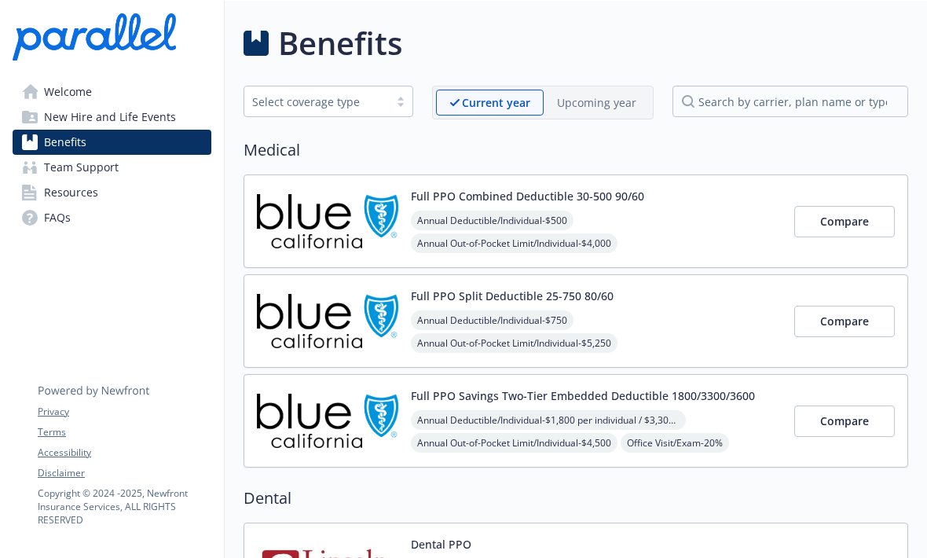
click at [623, 191] on button "Full PPO Combined Deductible 30-500 90/60" at bounding box center [527, 196] width 233 height 16
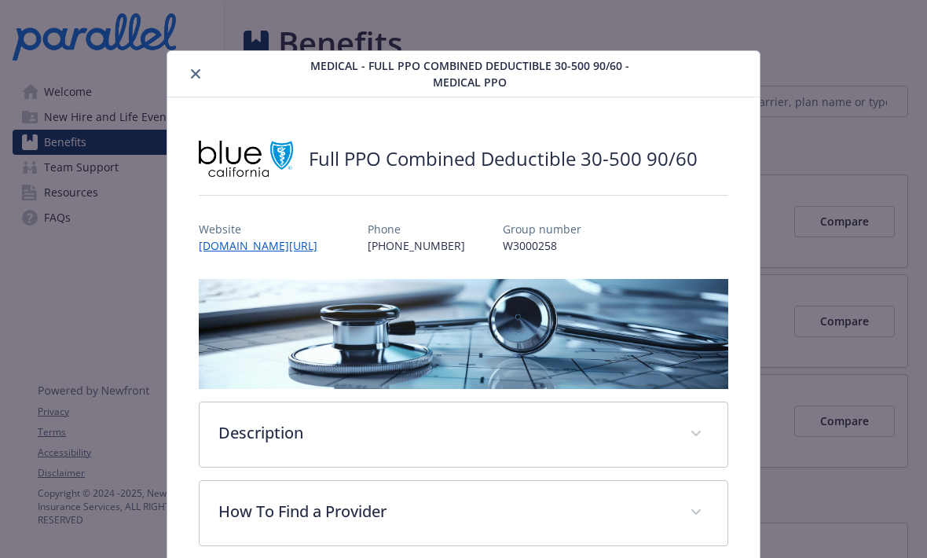
scroll to position [47, 0]
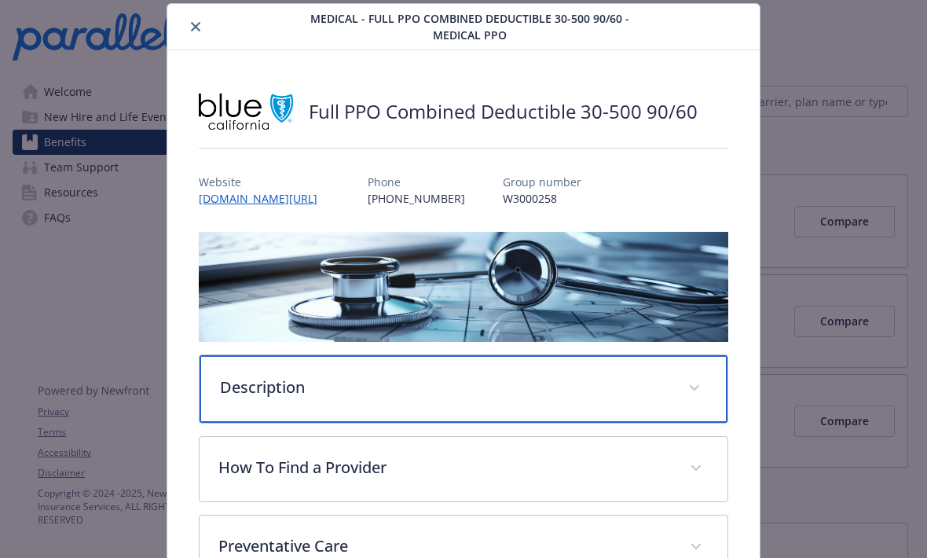
click at [561, 388] on p "Description" at bounding box center [444, 387] width 448 height 24
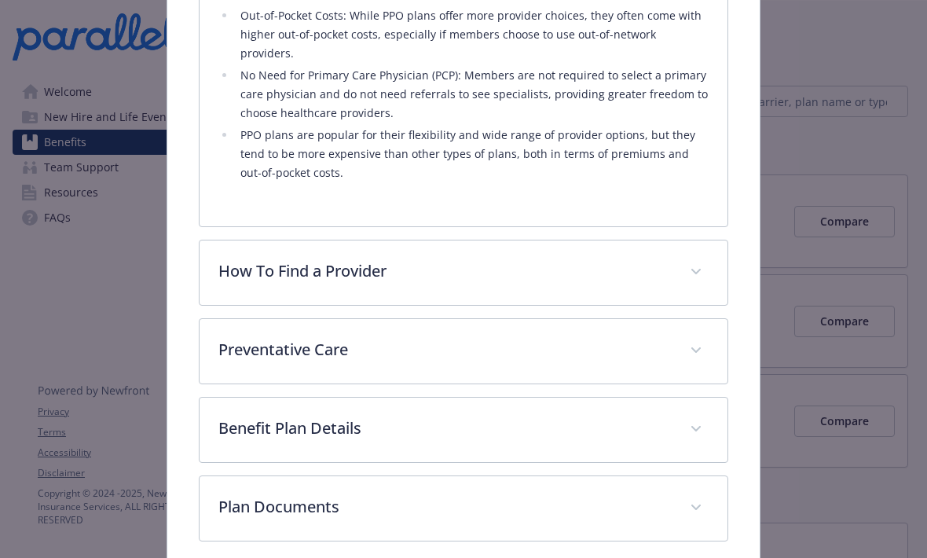
scroll to position [968, 0]
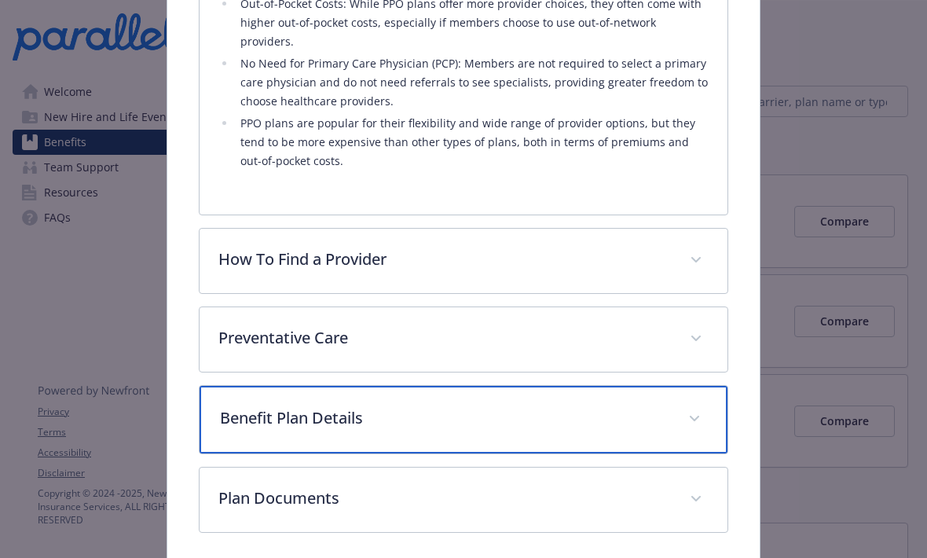
click at [694, 406] on span "details for plan Medical - Full PPO Combined Deductible 30-500 90/60 - Medical …" at bounding box center [694, 418] width 25 height 25
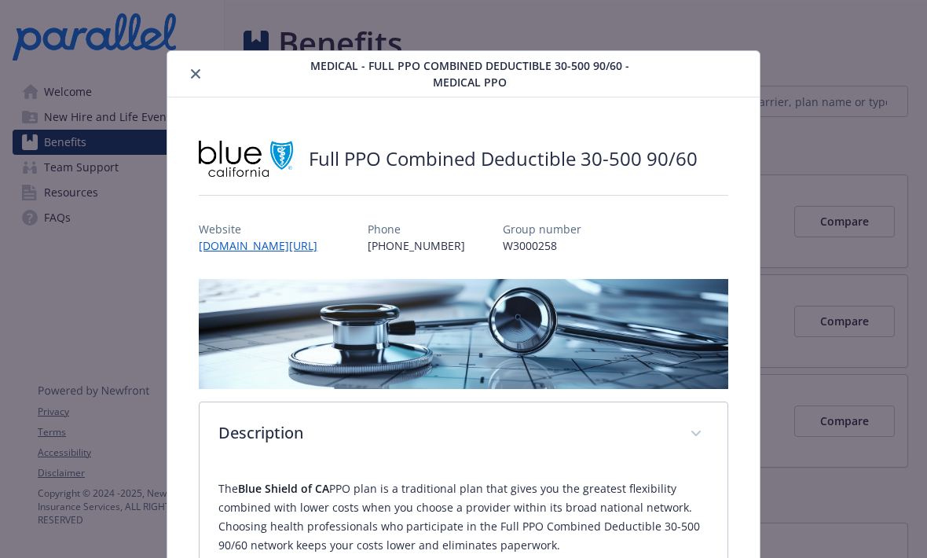
scroll to position [0, 0]
click at [198, 75] on icon "close" at bounding box center [195, 73] width 9 height 9
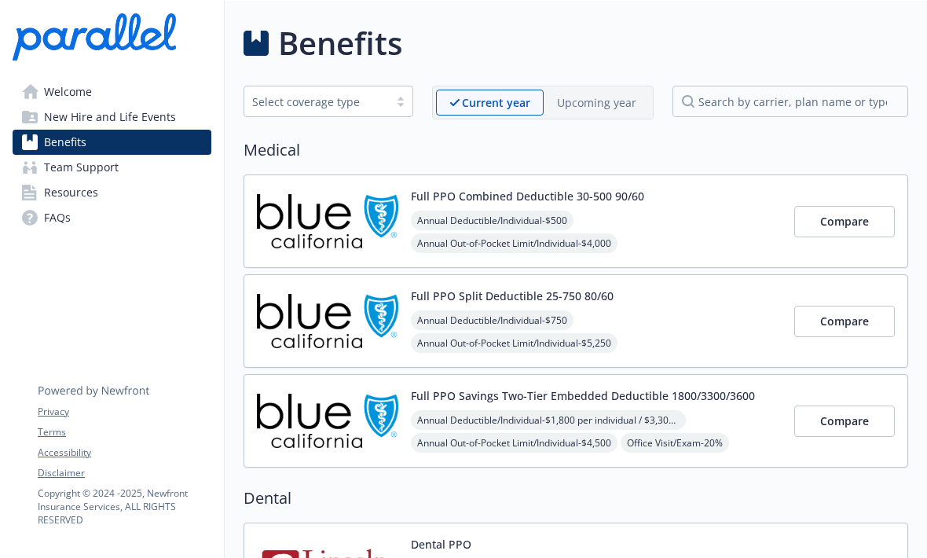
click at [607, 298] on button "Full PPO Split Deductible 25-750 80/60" at bounding box center [512, 295] width 203 height 16
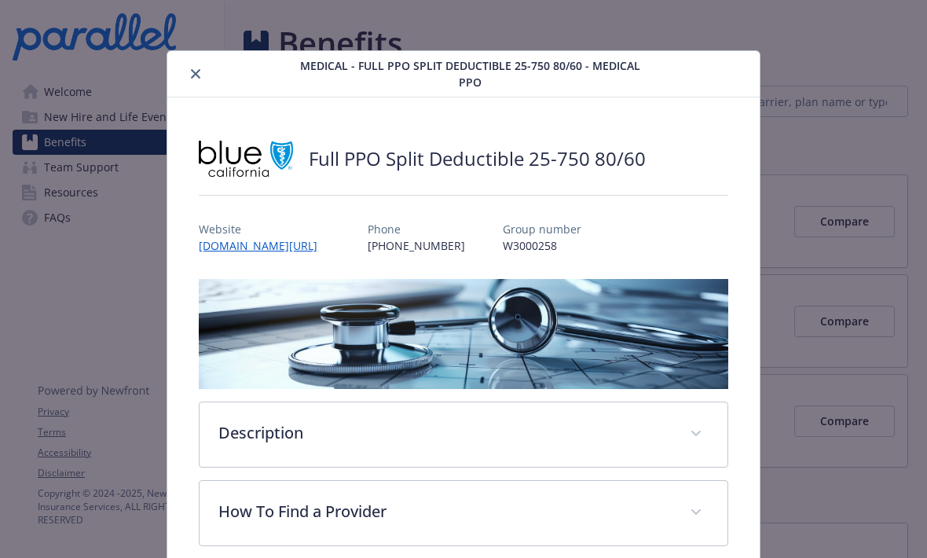
scroll to position [47, 0]
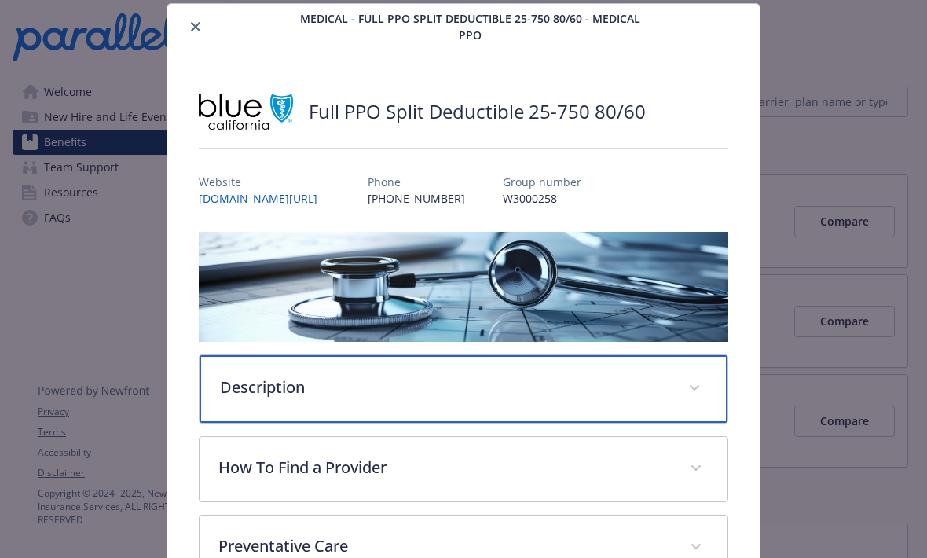
click at [638, 390] on p "Description" at bounding box center [444, 387] width 448 height 24
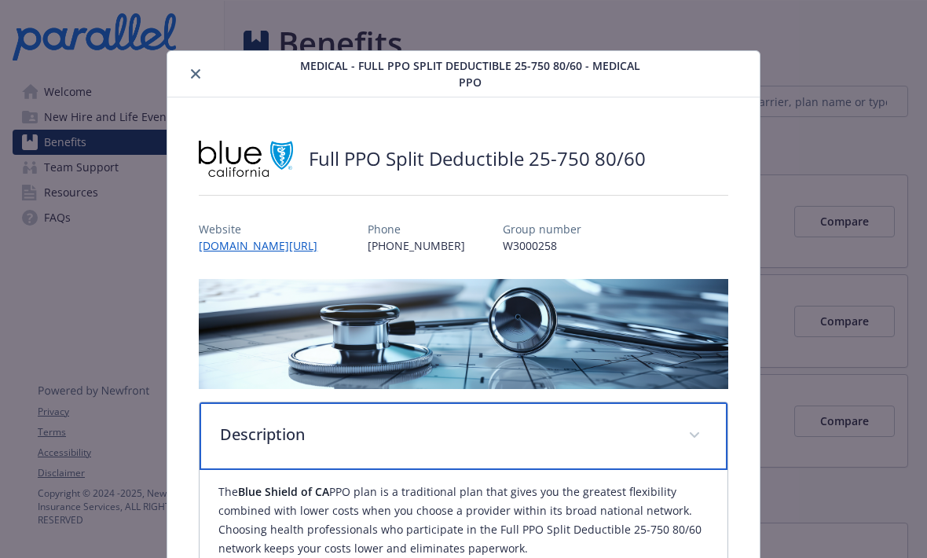
scroll to position [0, 0]
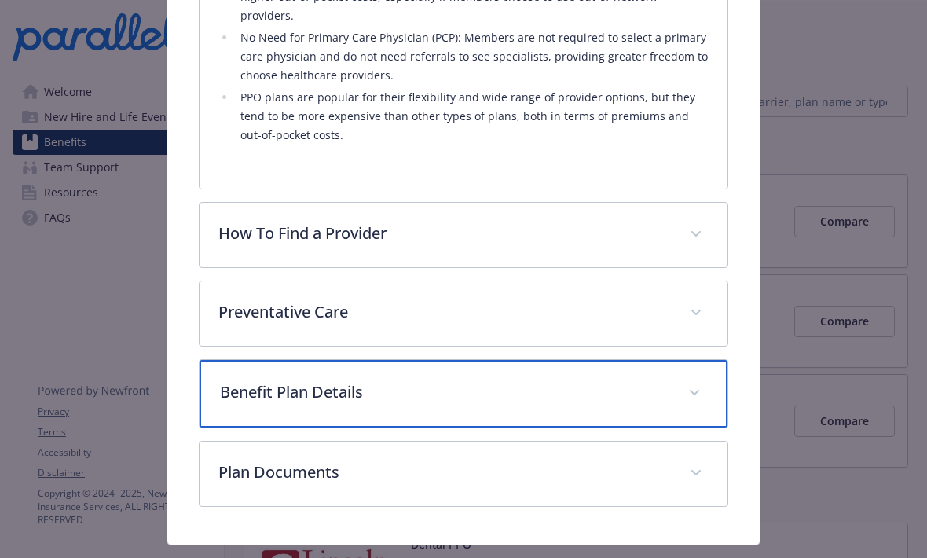
click at [260, 380] on p "Benefit Plan Details" at bounding box center [444, 392] width 448 height 24
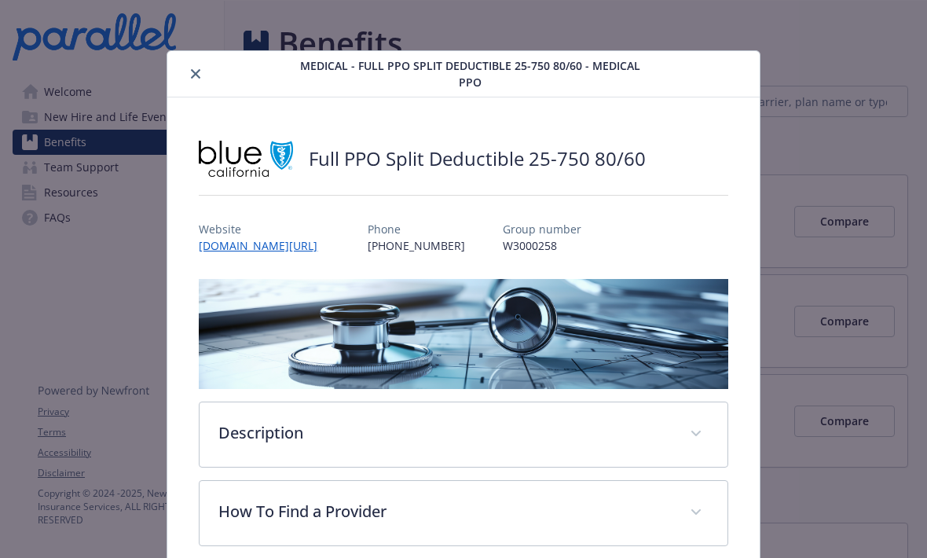
scroll to position [47, 0]
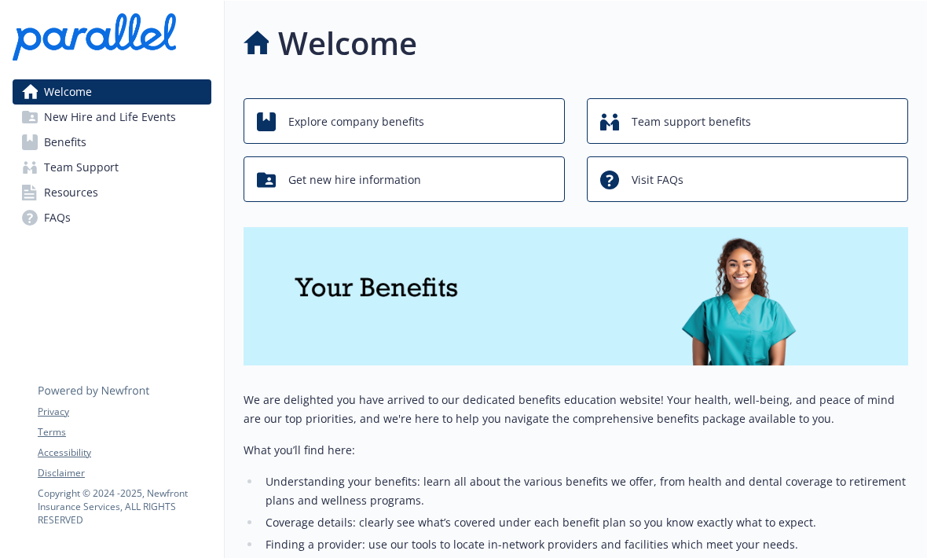
click at [315, 127] on span "Explore company benefits" at bounding box center [356, 122] width 136 height 30
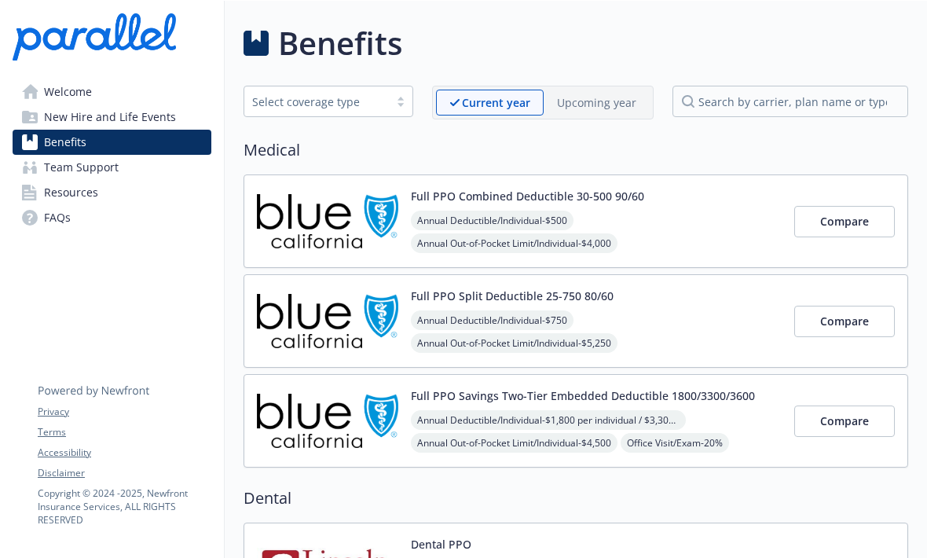
click at [849, 224] on span "Compare" at bounding box center [844, 221] width 49 height 15
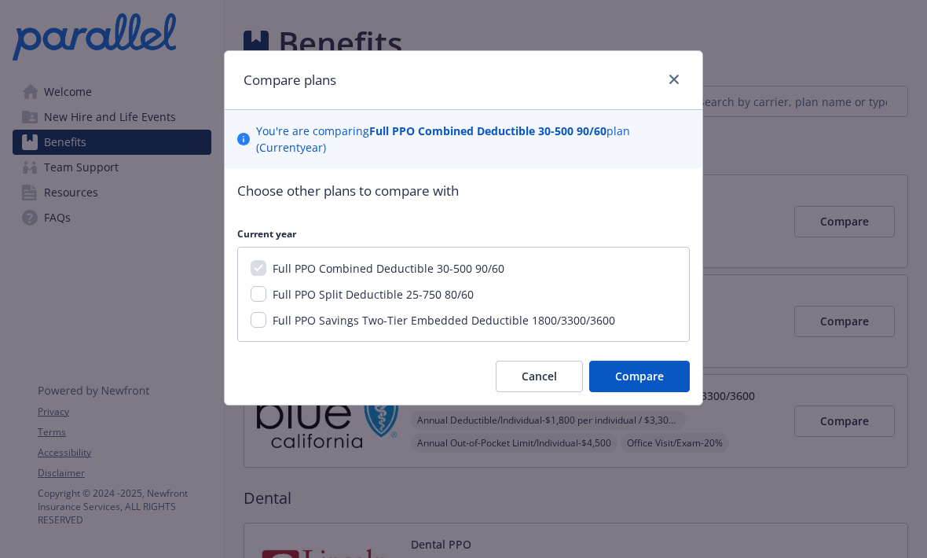
click at [263, 292] on input "Full PPO Split Deductible 25-750 80/60" at bounding box center [259, 294] width 16 height 16
checkbox input "true"
click at [666, 377] on button "Compare" at bounding box center [639, 375] width 101 height 31
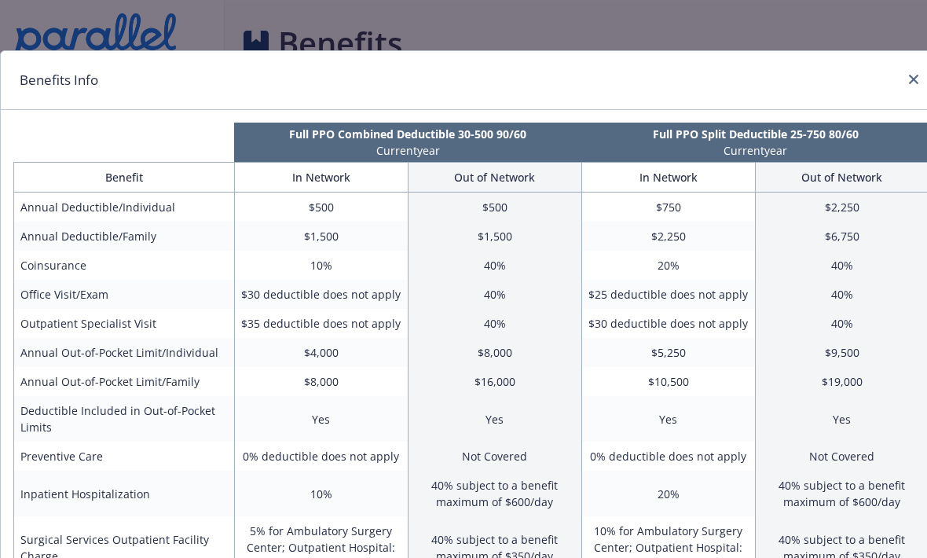
click at [919, 474] on td "40% subject to a benefit maximum of $600/day" at bounding box center [842, 493] width 174 height 46
click at [914, 79] on icon "close" at bounding box center [913, 79] width 9 height 9
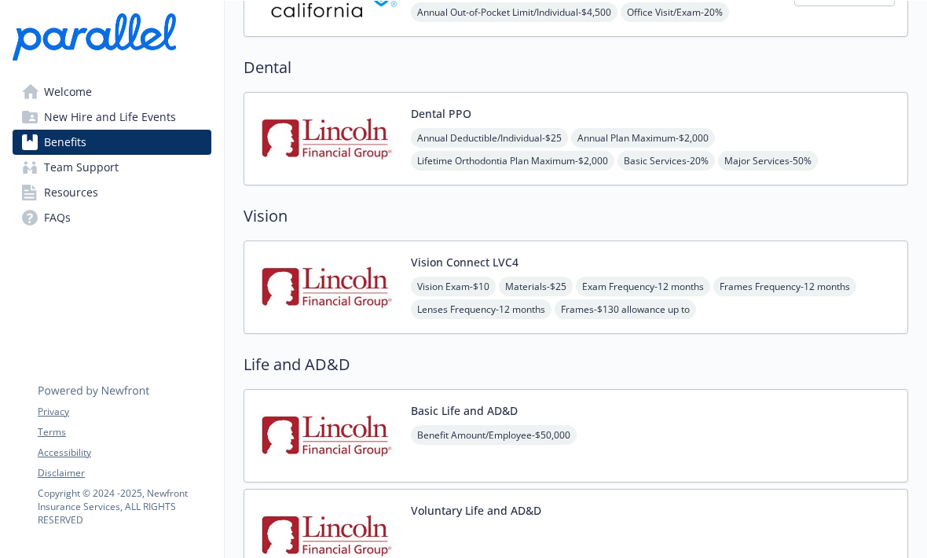
scroll to position [459, 0]
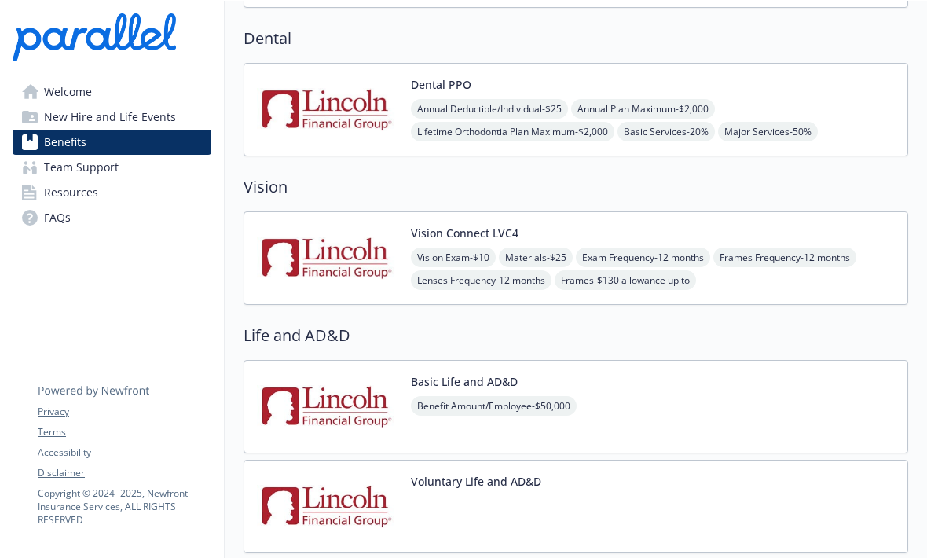
click at [516, 375] on button "Basic Life and AD&D" at bounding box center [464, 381] width 107 height 16
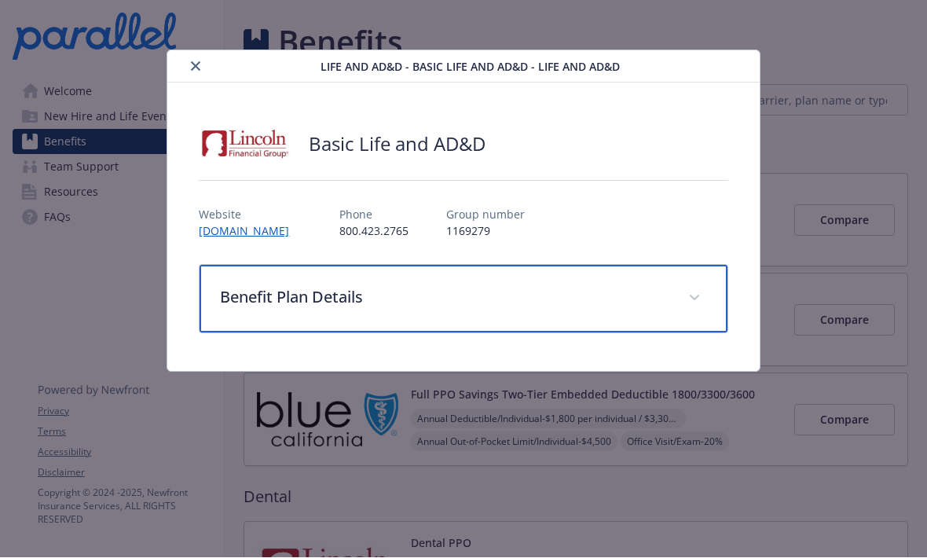
click at [344, 294] on p "Benefit Plan Details" at bounding box center [444, 298] width 448 height 24
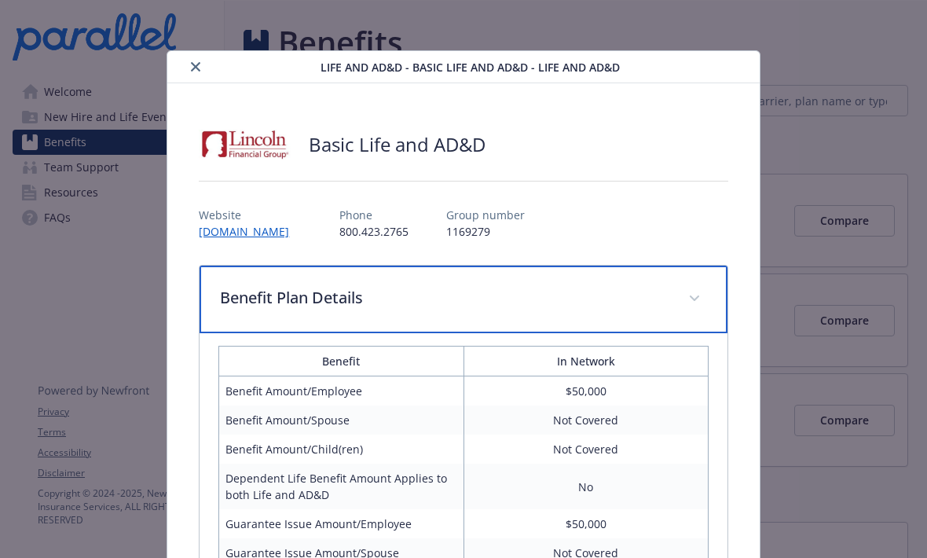
scroll to position [0, 0]
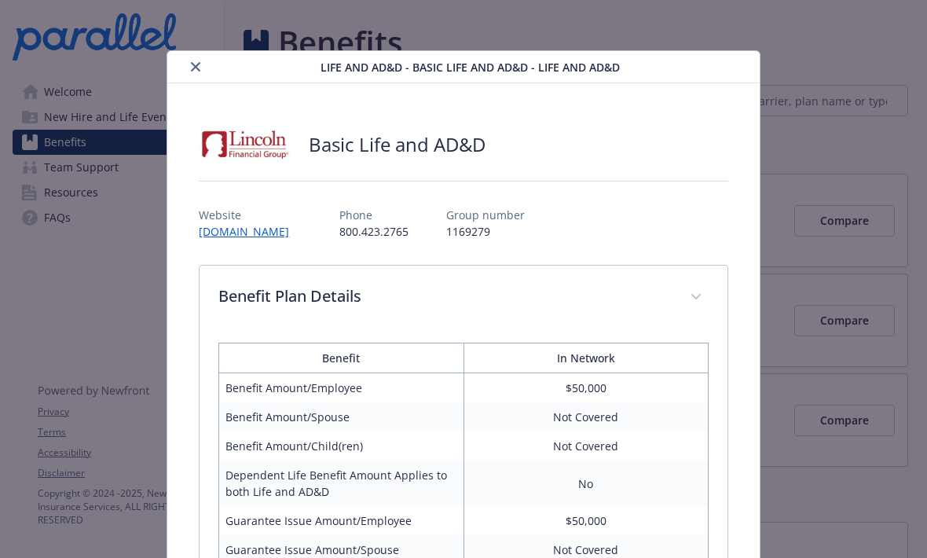
click at [194, 65] on icon "close" at bounding box center [195, 66] width 9 height 9
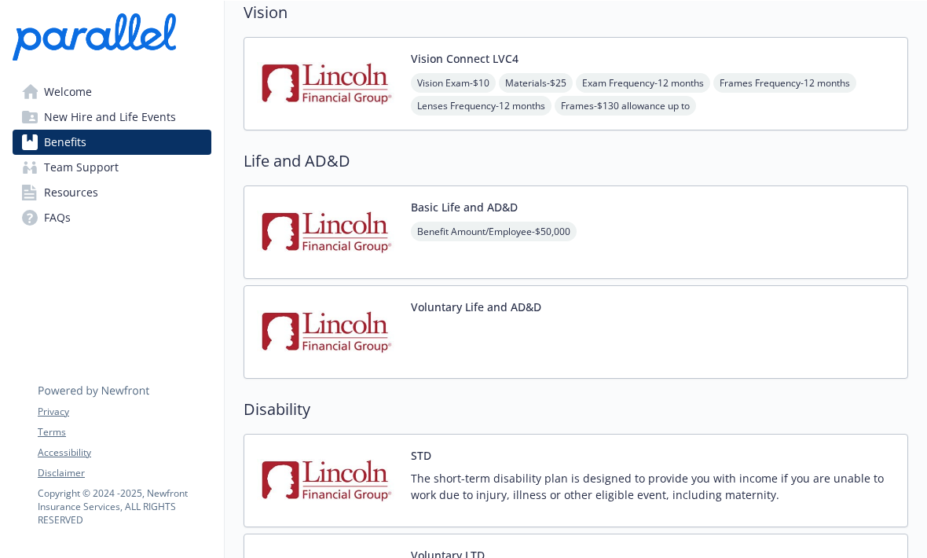
scroll to position [635, 0]
click at [557, 221] on span "Benefit Amount/Employee - $50,000" at bounding box center [494, 231] width 166 height 20
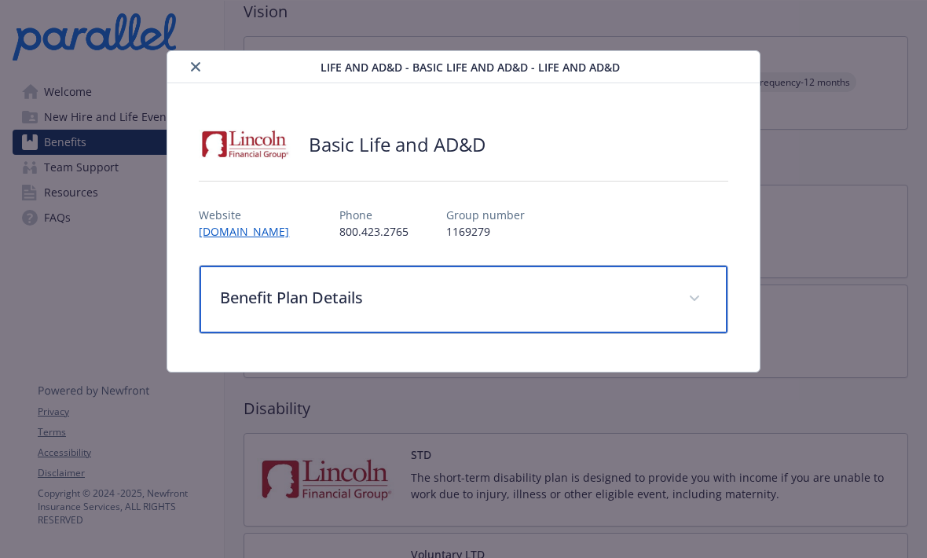
click at [372, 302] on p "Benefit Plan Details" at bounding box center [444, 298] width 448 height 24
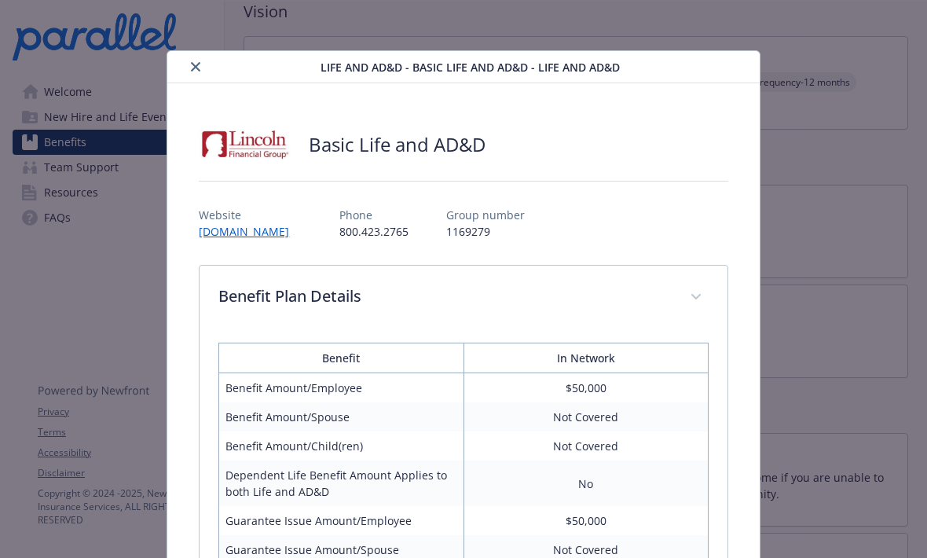
click at [183, 86] on div "Basic Life and AD&D Website www.lfg.com Phone 800.423.2765 Group number 1169279…" at bounding box center [462, 553] width 591 height 941
click at [205, 61] on div "details for plan Life and AD&D - Basic Life and AD&D - Life and AD&D" at bounding box center [247, 66] width 146 height 19
click at [203, 72] on button "close" at bounding box center [195, 66] width 19 height 19
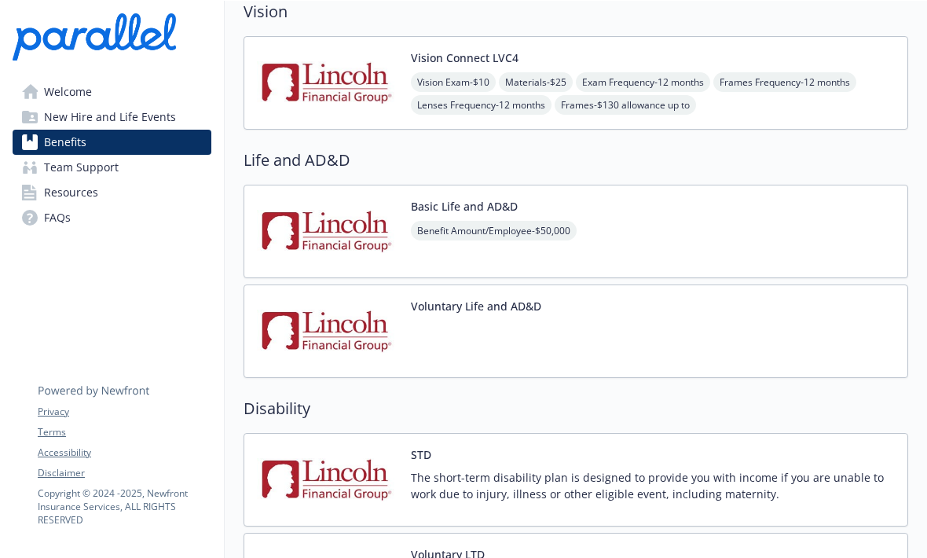
click at [512, 198] on button "Basic Life and AD&D" at bounding box center [464, 206] width 107 height 16
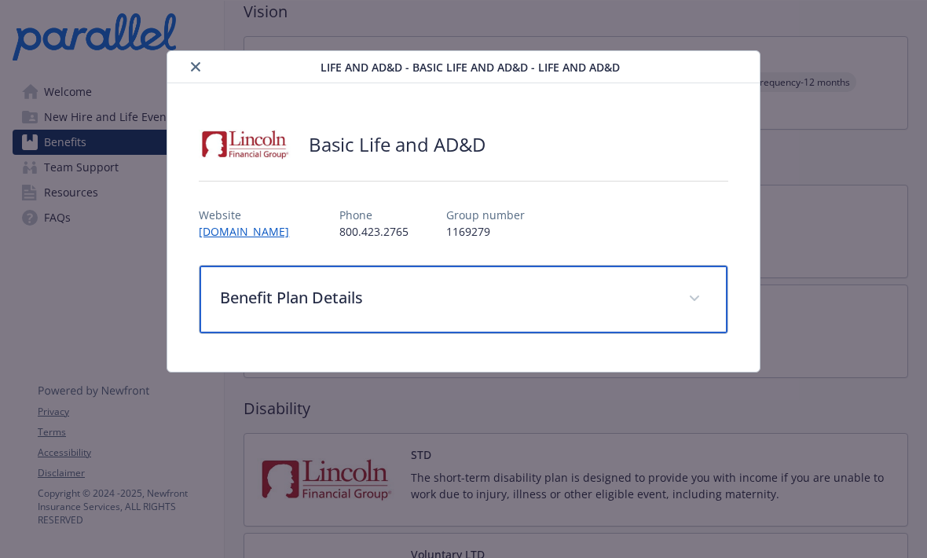
click at [335, 294] on p "Benefit Plan Details" at bounding box center [444, 298] width 448 height 24
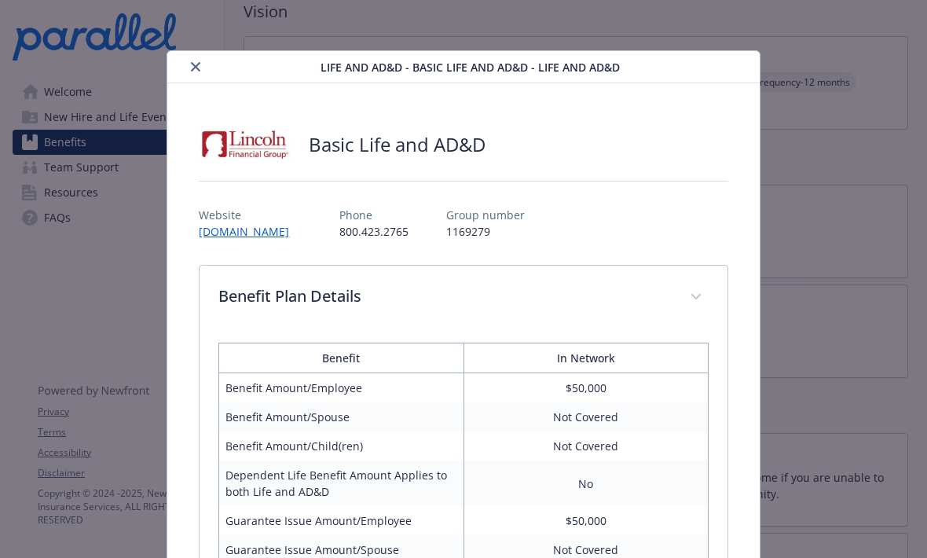
click at [196, 69] on icon "close" at bounding box center [195, 66] width 9 height 9
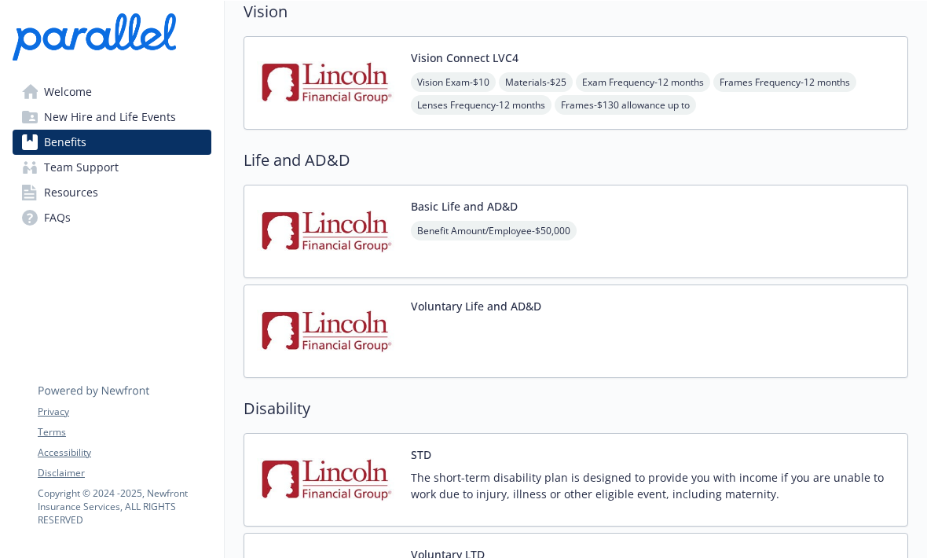
click at [504, 198] on button "Basic Life and AD&D" at bounding box center [464, 206] width 107 height 16
